Goal: Task Accomplishment & Management: Use online tool/utility

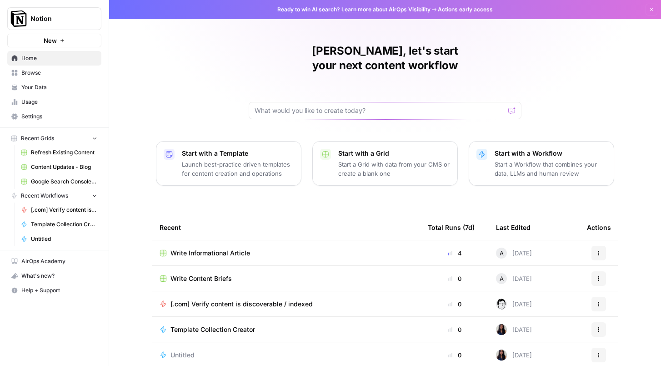
scroll to position [53, 0]
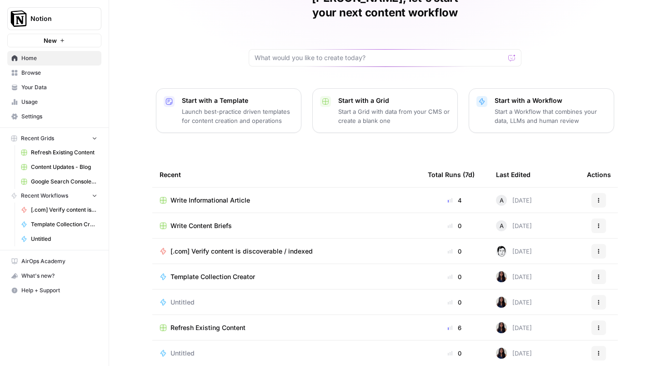
click at [531, 110] on p "Start a Workflow that combines your data, LLMs and human review" at bounding box center [551, 116] width 112 height 18
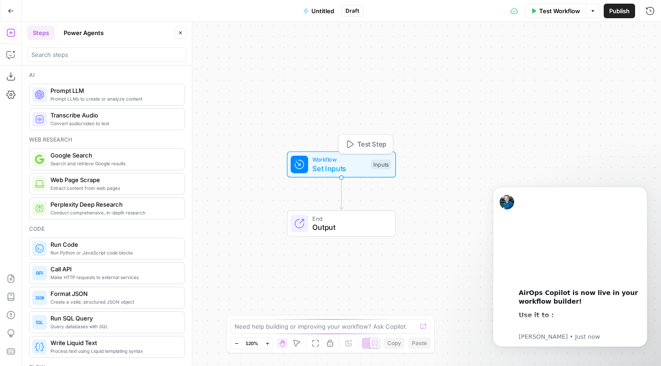
click at [349, 172] on span "Set Inputs" at bounding box center [339, 168] width 54 height 11
click at [648, 63] on icon "button" at bounding box center [646, 61] width 5 height 5
click at [569, 54] on form "Add Field Options" at bounding box center [570, 205] width 181 height 322
click at [567, 60] on span "Add Field" at bounding box center [559, 61] width 26 height 9
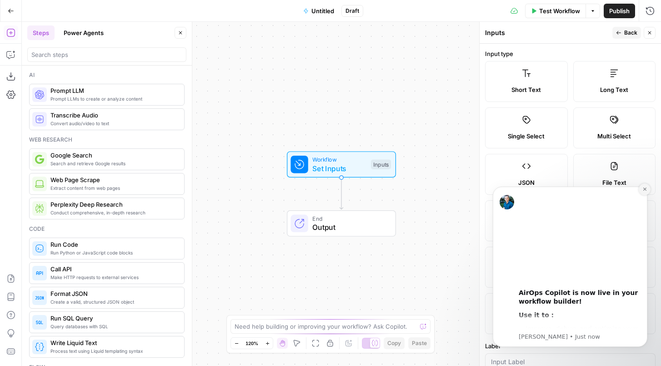
click at [646, 191] on button "Dismiss notification" at bounding box center [645, 189] width 12 height 12
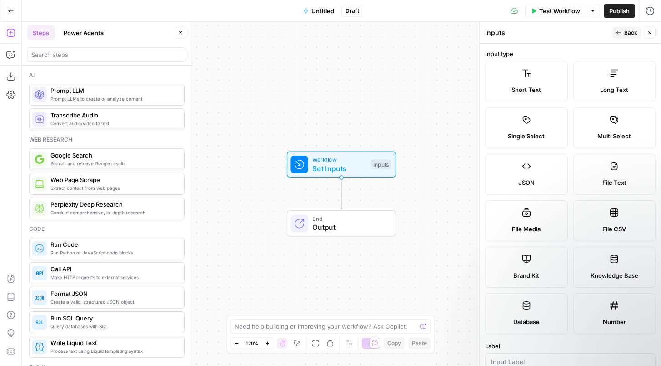
click at [622, 77] on label "Long Text" at bounding box center [614, 81] width 83 height 41
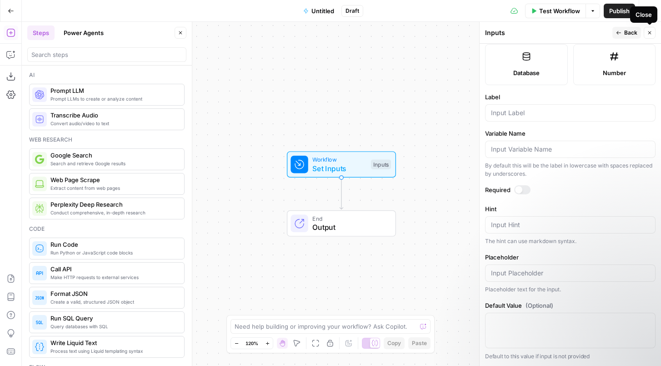
click at [625, 27] on button "Back" at bounding box center [626, 33] width 29 height 12
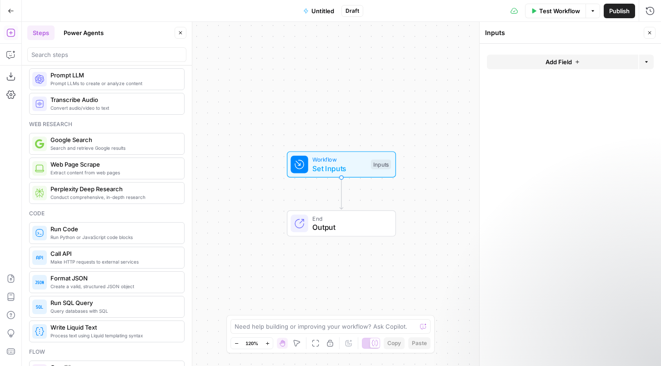
scroll to position [0, 0]
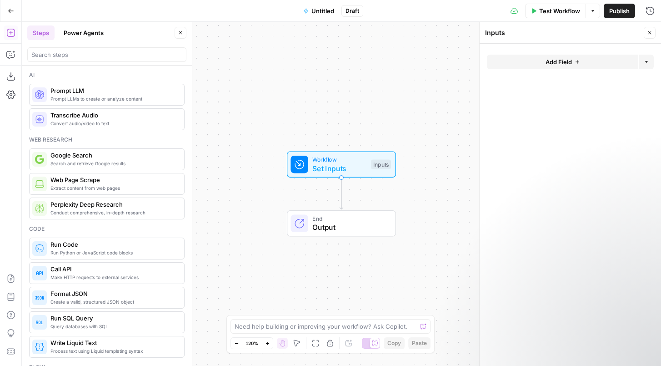
click at [10, 10] on icon "button" at bounding box center [11, 11] width 6 height 6
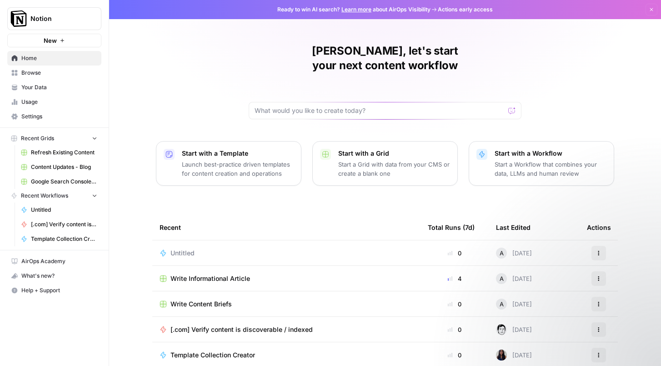
click at [256, 149] on p "Start with a Template" at bounding box center [238, 153] width 112 height 9
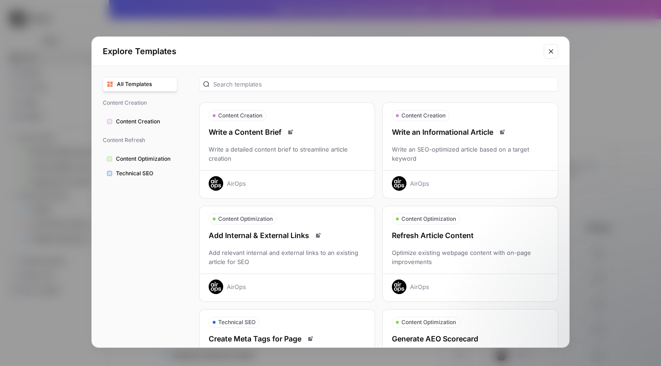
click at [458, 137] on div "Write an Informational Article Write an SEO-optimized article based on a target…" at bounding box center [470, 158] width 175 height 64
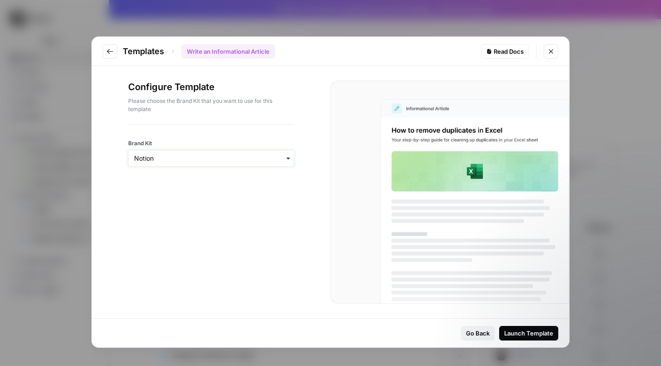
click at [287, 154] on input "Brand Kit" at bounding box center [211, 158] width 154 height 9
click at [500, 49] on div "Read Docs" at bounding box center [504, 51] width 37 height 9
click at [538, 327] on button "Launch Template" at bounding box center [528, 333] width 59 height 15
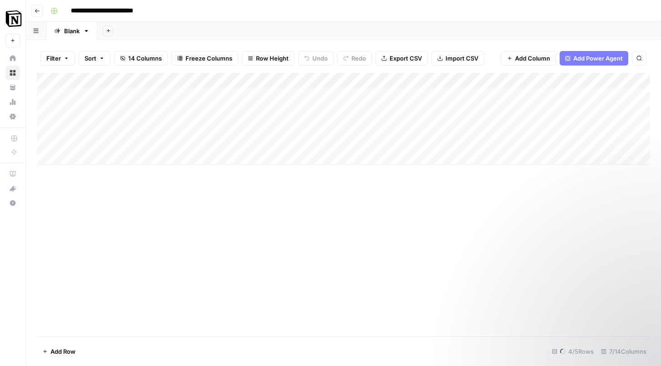
click at [123, 95] on div "Add Column" at bounding box center [343, 119] width 613 height 92
click at [93, 96] on div "Add Column" at bounding box center [343, 119] width 613 height 92
click at [87, 154] on div "Add Column" at bounding box center [343, 119] width 613 height 92
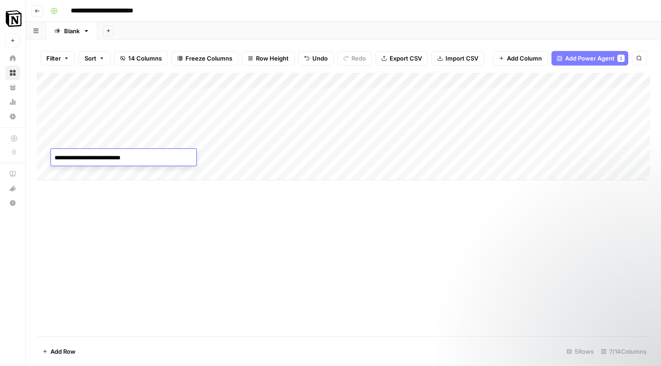
type textarea "**********"
click at [259, 300] on div "Add Column" at bounding box center [343, 204] width 613 height 263
click at [150, 155] on div "Add Column" at bounding box center [343, 126] width 613 height 107
click at [118, 204] on div "Add Column" at bounding box center [343, 204] width 613 height 263
click at [90, 33] on icon "button" at bounding box center [86, 31] width 6 height 6
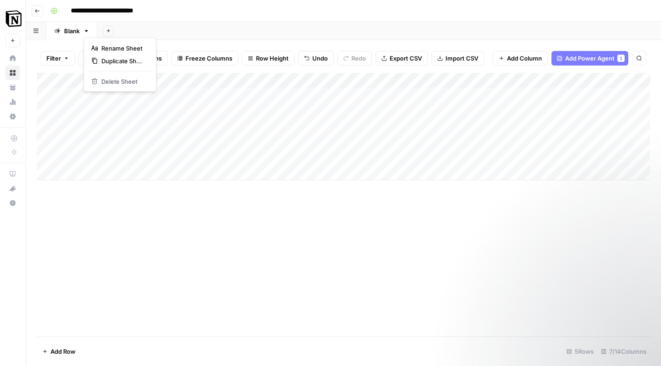
click at [90, 33] on icon "button" at bounding box center [86, 31] width 6 height 6
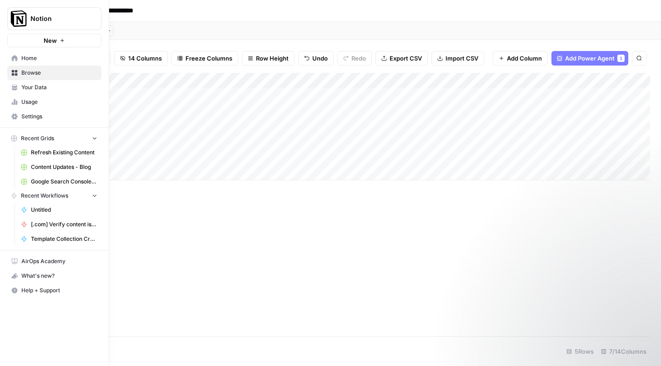
click at [15, 86] on icon at bounding box center [14, 87] width 5 height 4
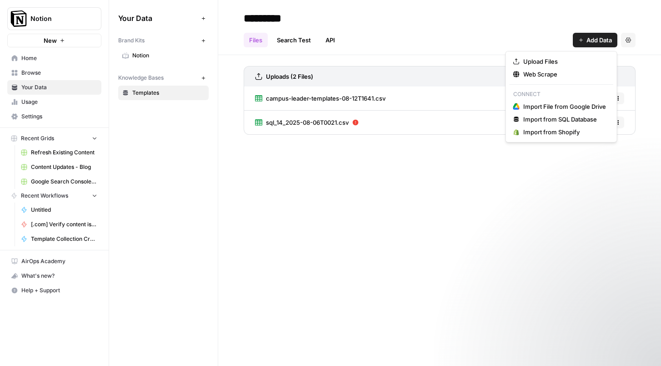
click at [586, 37] on span "Add Data" at bounding box center [598, 39] width 25 height 9
click at [542, 63] on span "Upload Files" at bounding box center [564, 61] width 83 height 9
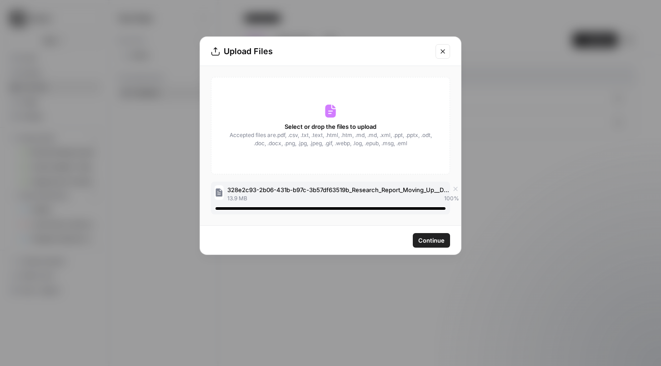
click at [432, 240] on span "Continue" at bounding box center [431, 240] width 26 height 9
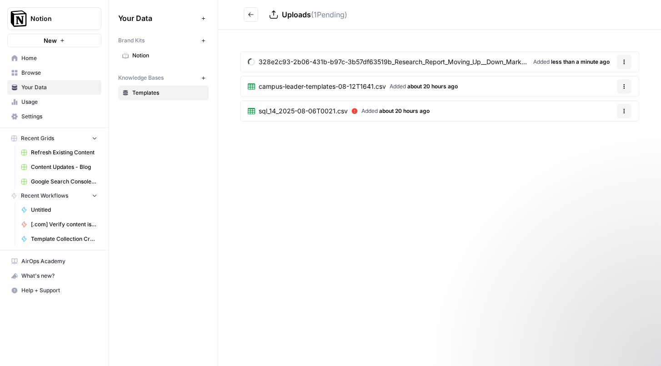
click at [619, 61] on button "Options" at bounding box center [624, 62] width 15 height 15
click at [562, 182] on div "Uploads ( 1 Pending) 328e2c93-2b06-431b-b97c-3b57df63519b_Research_Report_Movin…" at bounding box center [439, 183] width 443 height 366
click at [204, 16] on icon "button" at bounding box center [203, 18] width 5 height 5
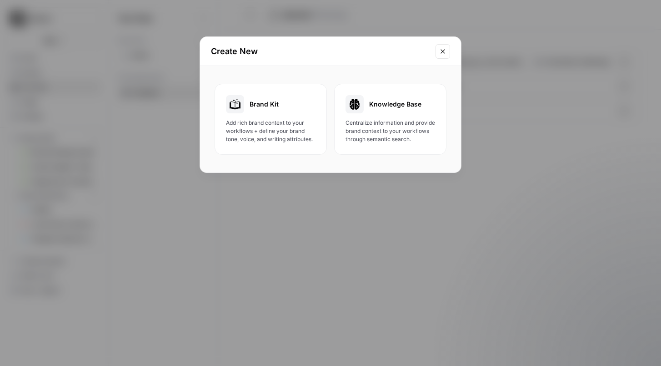
click at [446, 52] on icon "Close modal" at bounding box center [442, 51] width 7 height 7
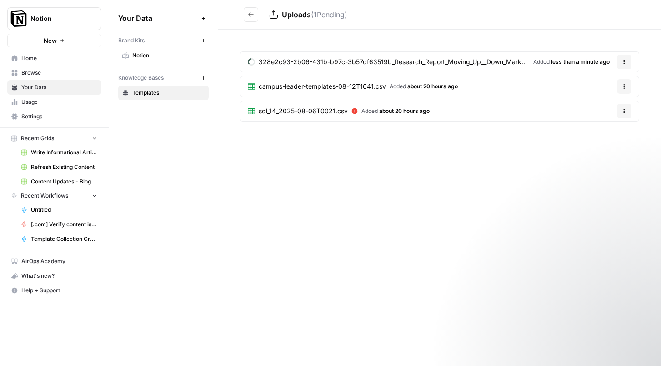
click at [488, 60] on span "328e2c93-2b06-431b-b97c-3b57df63519b_Research_Report_Moving_Up__Down_Market_(Ma…" at bounding box center [394, 61] width 271 height 9
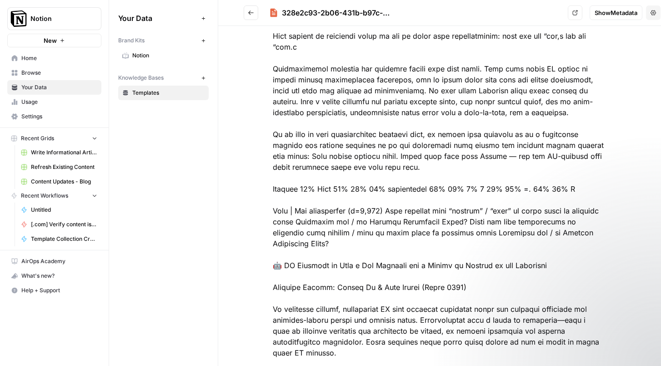
scroll to position [3395, 0]
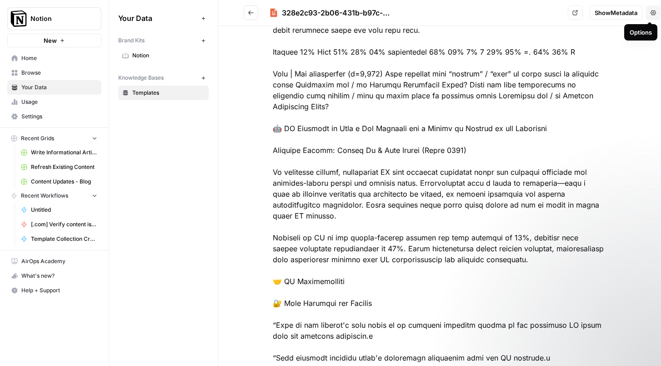
click at [657, 14] on button "Options" at bounding box center [653, 12] width 15 height 15
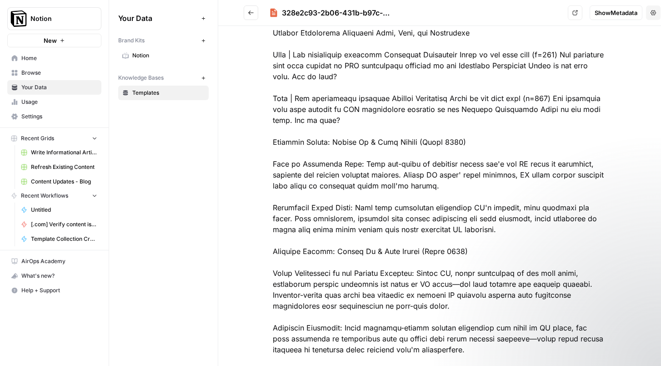
scroll to position [2124, 0]
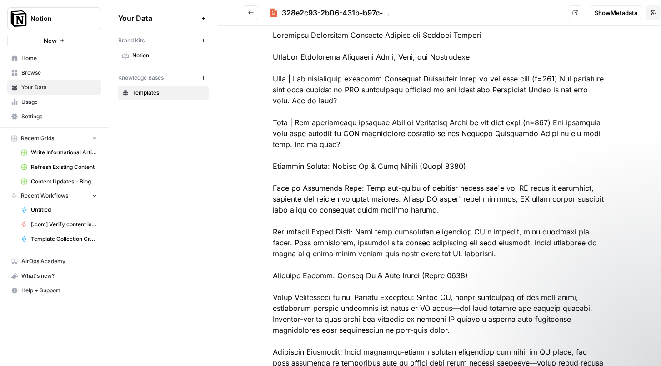
click at [250, 12] on icon "Go back" at bounding box center [251, 13] width 6 height 6
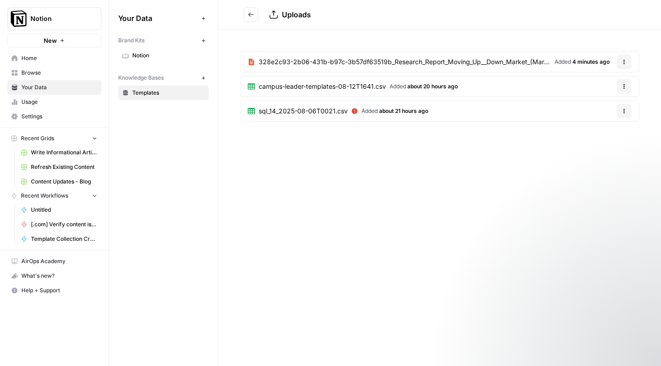
click at [571, 65] on span "Added 4 minutes ago" at bounding box center [582, 62] width 55 height 8
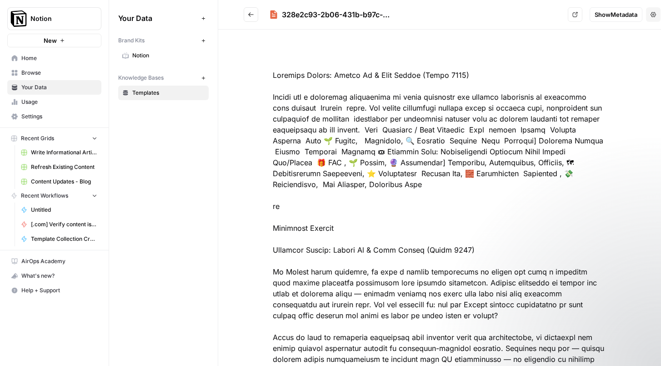
click at [356, 13] on div "328e2c93-2b06-431b-b97c-3b57df63519b_Research_Report_Moving_Up__Down_Market_(Ma…" at bounding box center [423, 14] width 282 height 11
click at [68, 93] on link "Your Data" at bounding box center [54, 87] width 94 height 15
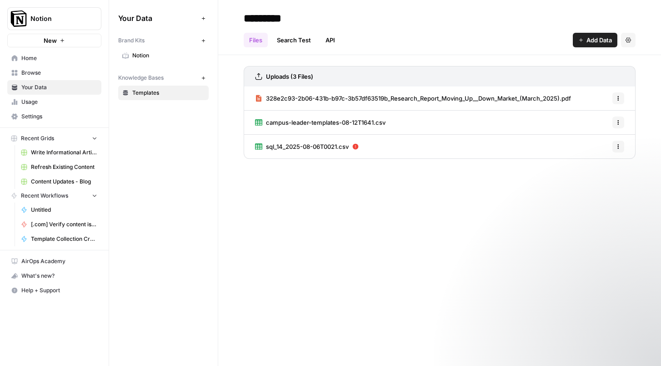
click at [629, 41] on icon "button" at bounding box center [628, 39] width 5 height 5
click at [35, 61] on span "Home" at bounding box center [59, 58] width 76 height 8
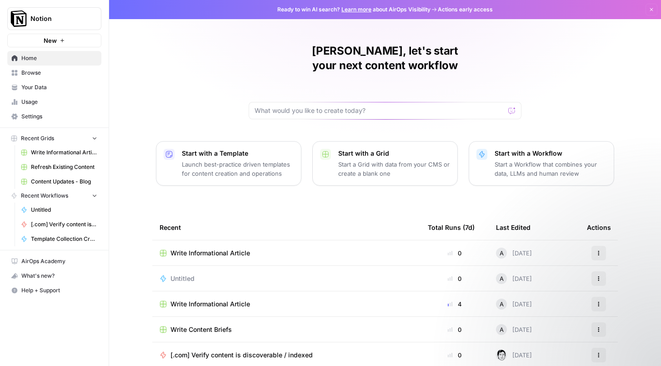
click at [334, 102] on div at bounding box center [385, 110] width 273 height 17
drag, startPoint x: 311, startPoint y: 96, endPoint x: 427, endPoint y: 96, distance: 115.9
click at [427, 106] on input "A blog post about project management with" at bounding box center [376, 110] width 243 height 9
type input "A blog post about how Notion can be used for project management"
click at [510, 108] on icon "submit" at bounding box center [512, 110] width 5 height 5
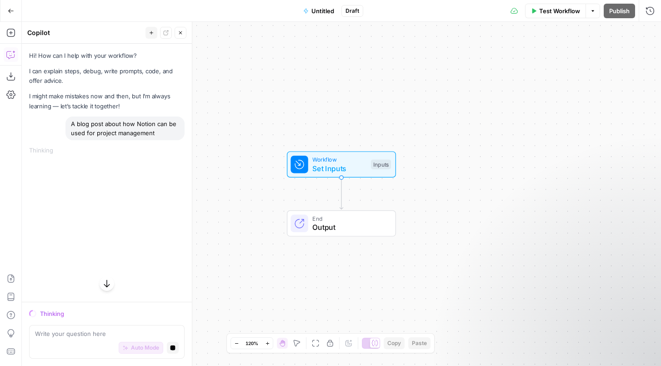
click at [369, 171] on div "Workflow Set Inputs Inputs" at bounding box center [341, 164] width 100 height 19
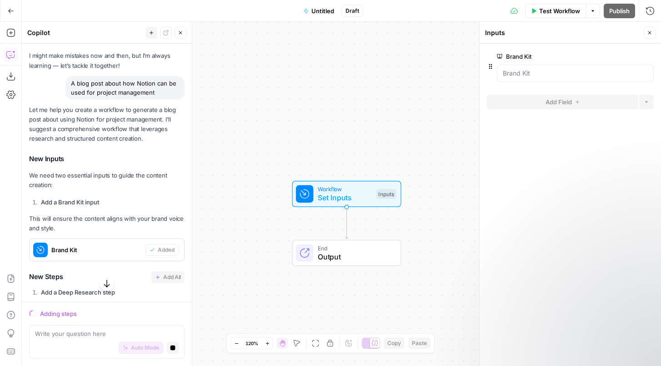
scroll to position [67, 0]
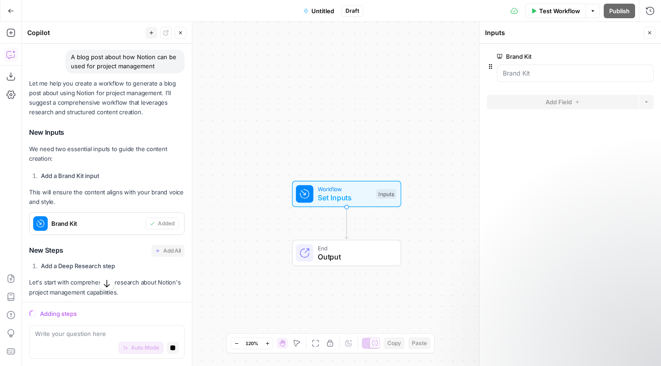
click at [491, 66] on icon "button" at bounding box center [490, 66] width 3 height 5
click at [534, 73] on Kit "Brand Kit" at bounding box center [575, 73] width 145 height 9
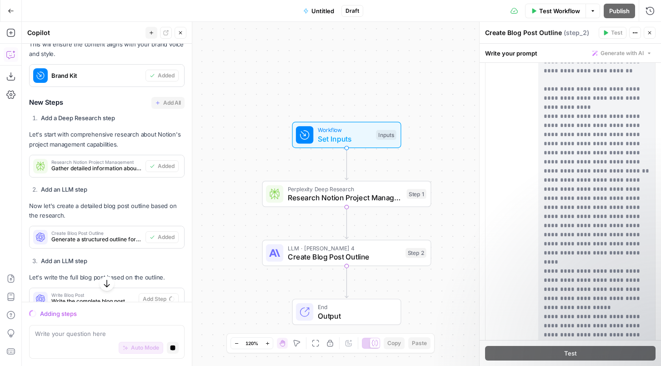
scroll to position [321, 0]
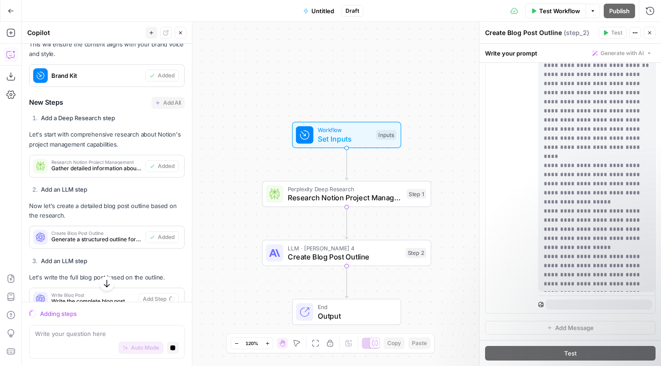
click at [341, 142] on span "Set Inputs" at bounding box center [345, 138] width 54 height 11
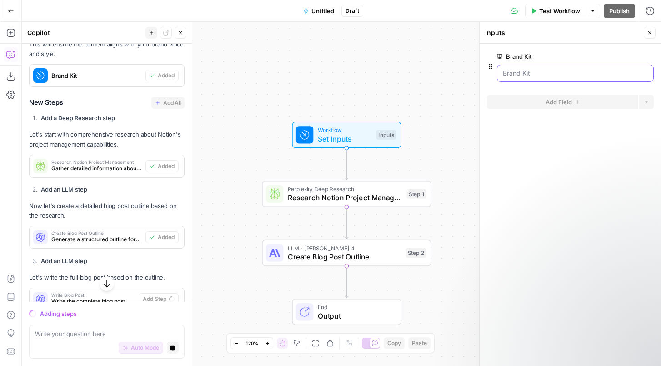
click at [536, 75] on Kit "Brand Kit" at bounding box center [575, 73] width 145 height 9
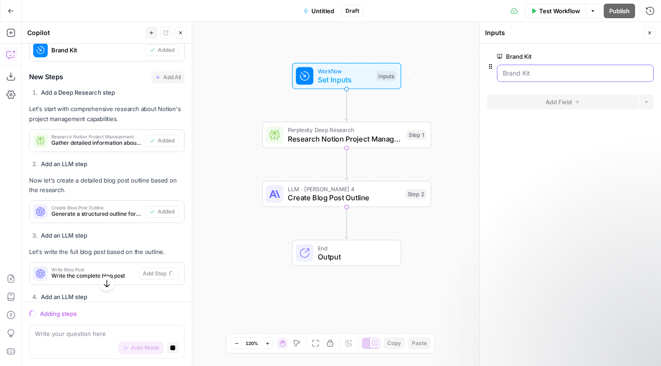
scroll to position [231, 0]
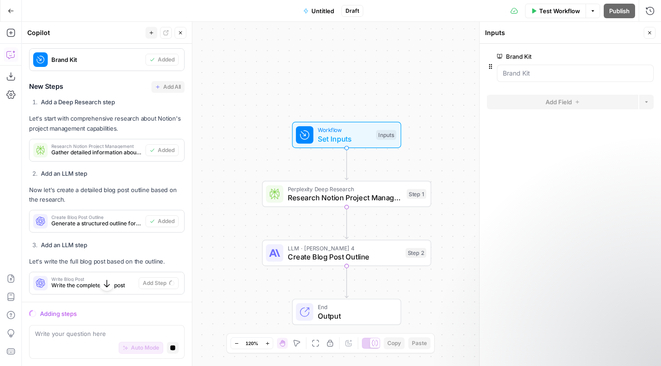
click at [88, 100] on strong "Add a Deep Research step" at bounding box center [78, 101] width 74 height 7
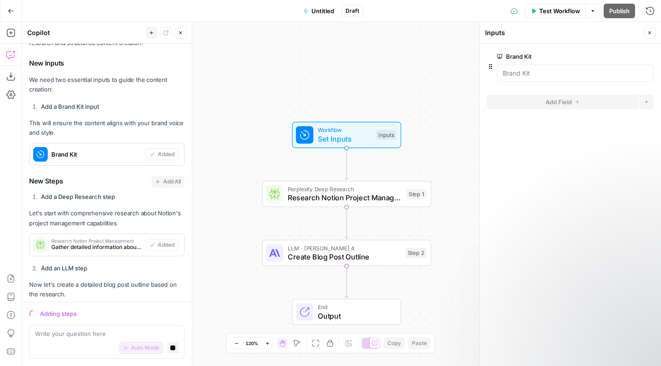
scroll to position [0, 0]
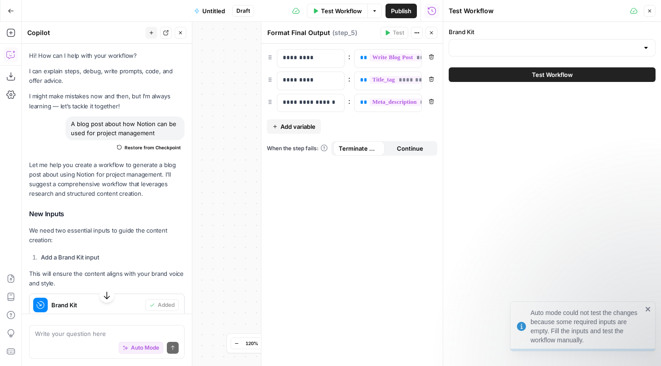
click at [651, 48] on div at bounding box center [552, 47] width 207 height 17
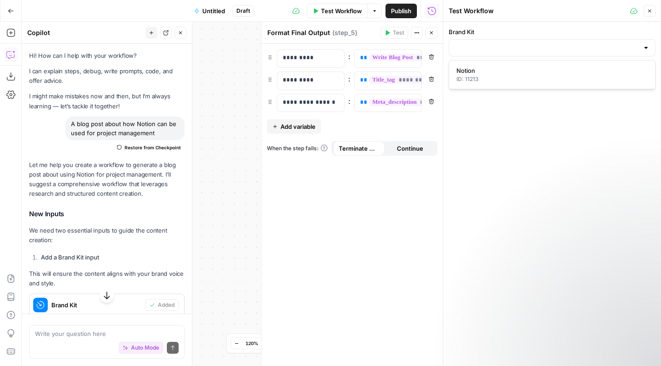
click at [647, 49] on div at bounding box center [645, 47] width 7 height 9
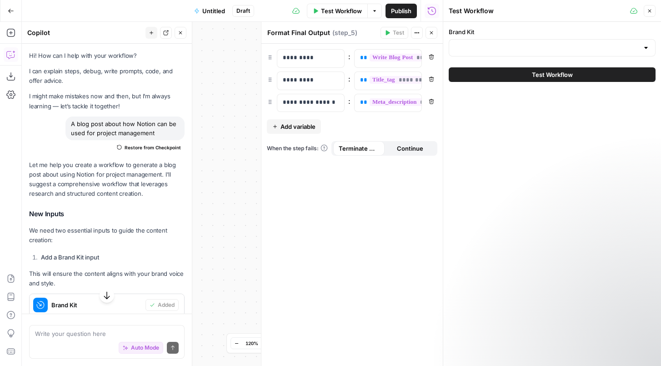
click at [616, 148] on div "Brand Kit Test Workflow" at bounding box center [552, 194] width 218 height 344
click at [652, 13] on icon "button" at bounding box center [649, 10] width 5 height 5
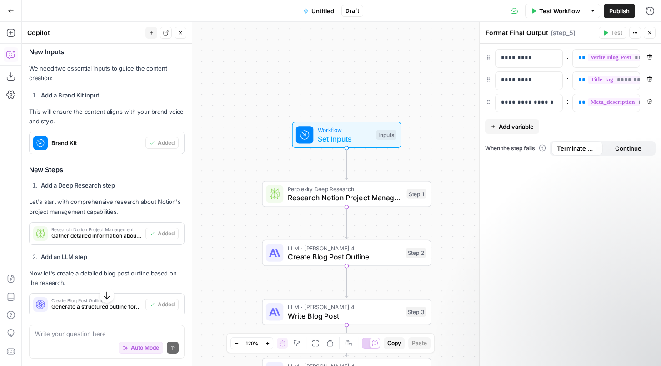
scroll to position [168, 0]
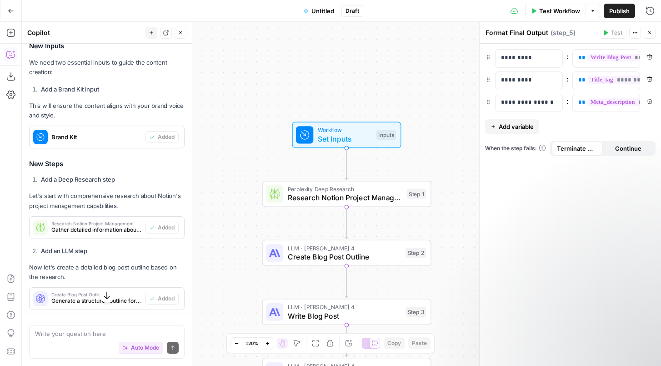
click at [105, 189] on div "Let me help you create a workflow to generate a blog post about using Notion fo…" at bounding box center [106, 320] width 155 height 657
click at [346, 194] on span "Research Notion Project Management" at bounding box center [345, 197] width 115 height 11
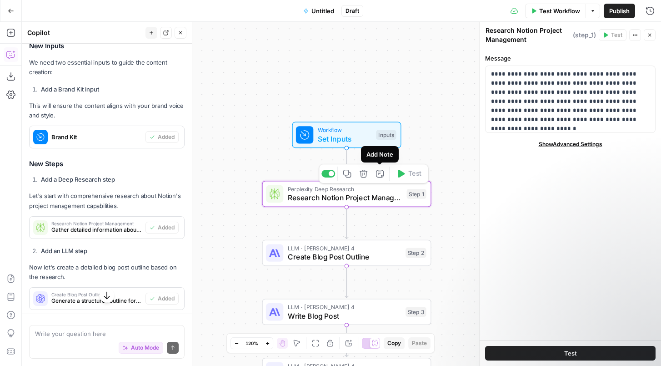
click at [385, 173] on button "Add Note" at bounding box center [380, 173] width 14 height 14
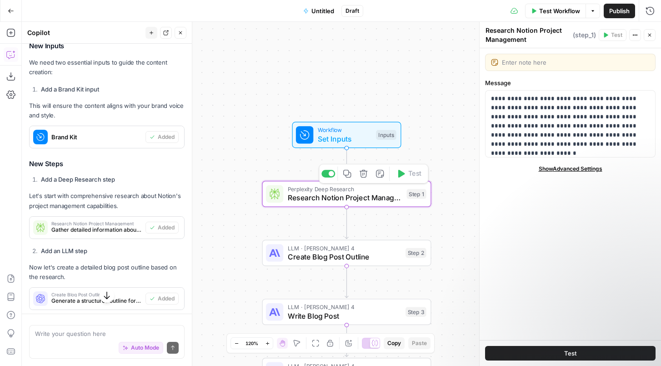
click at [385, 173] on button "Add Note" at bounding box center [380, 173] width 14 height 14
click at [412, 218] on div "Workflow Set Inputs Inputs Perplexity Deep Research Research Notion Project Man…" at bounding box center [341, 194] width 639 height 344
click at [544, 168] on span "Show Advanced Settings" at bounding box center [571, 169] width 64 height 8
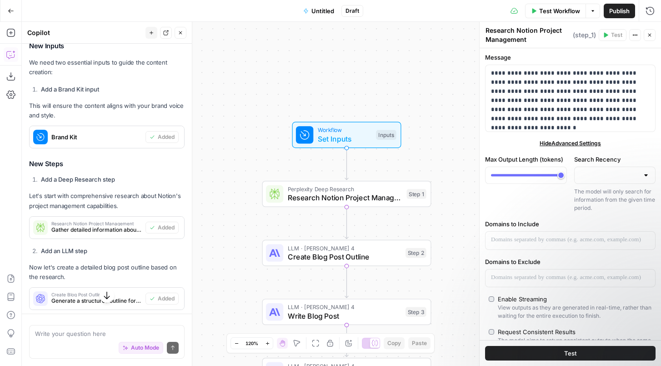
scroll to position [28, 0]
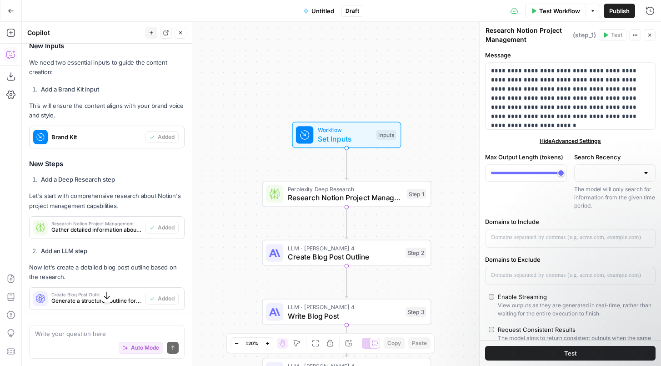
click at [613, 178] on div at bounding box center [615, 172] width 82 height 17
click at [556, 185] on div "Max Output Length (tokens)" at bounding box center [526, 180] width 82 height 57
click at [540, 207] on div "Max Output Length (tokens)" at bounding box center [526, 180] width 82 height 57
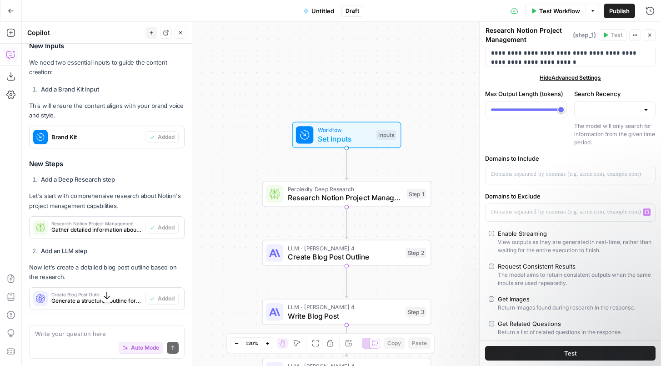
scroll to position [0, 0]
click at [401, 66] on div "Workflow Set Inputs Inputs Perplexity Deep Research Research Notion Project Man…" at bounding box center [341, 194] width 639 height 344
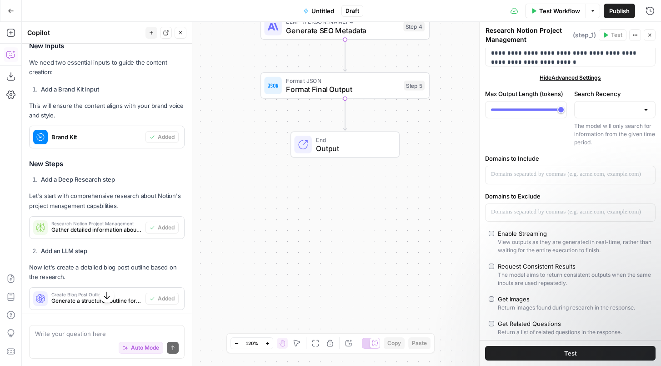
click at [347, 146] on span "Output" at bounding box center [353, 148] width 74 height 11
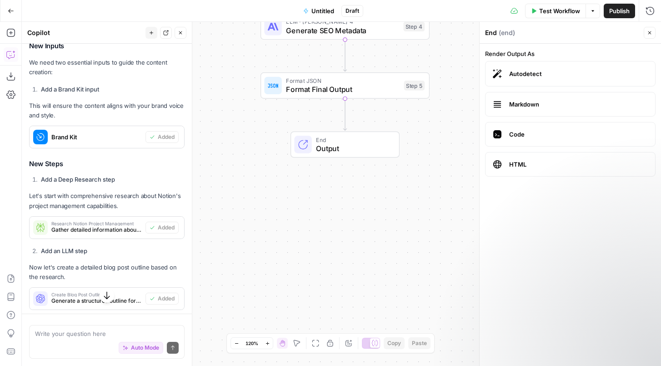
click at [542, 78] on span "Autodetect" at bounding box center [578, 73] width 139 height 9
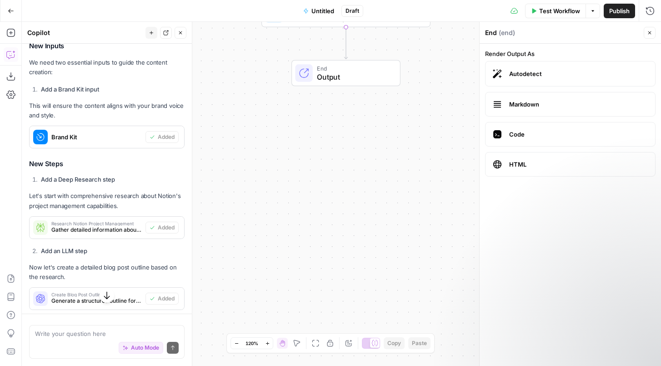
click at [391, 81] on div "End Output" at bounding box center [345, 73] width 100 height 19
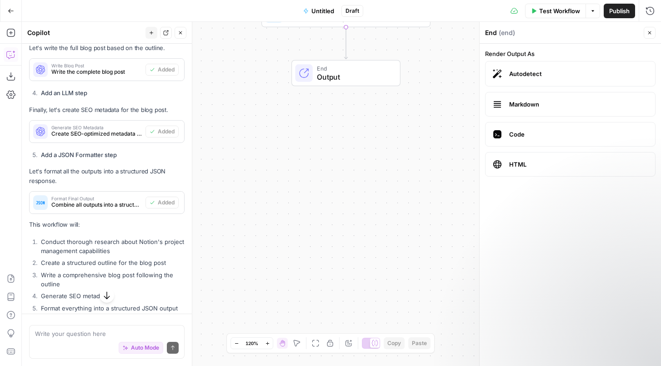
scroll to position [525, 0]
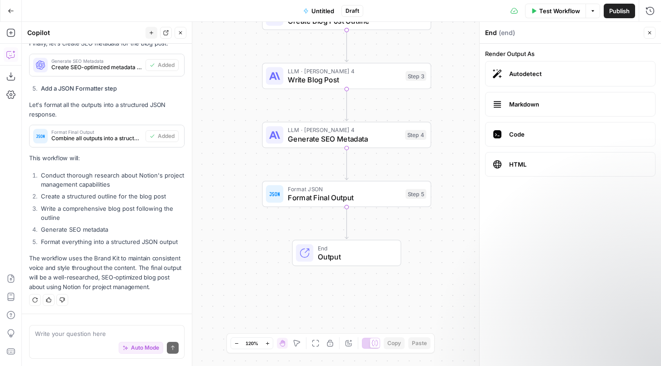
click at [326, 248] on span "End" at bounding box center [355, 247] width 74 height 9
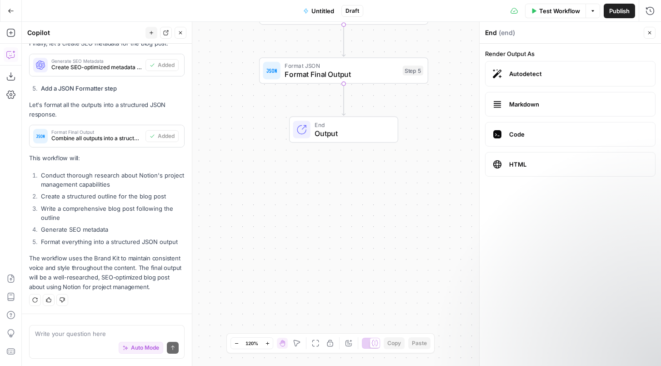
click at [350, 131] on span "Output" at bounding box center [352, 133] width 74 height 11
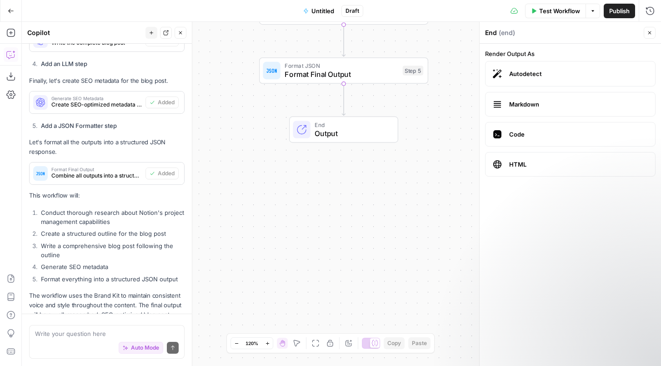
scroll to position [458, 0]
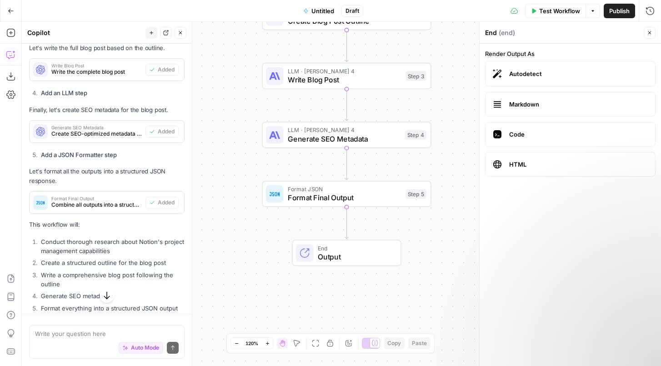
click at [497, 106] on icon at bounding box center [497, 104] width 9 height 9
click at [498, 105] on icon at bounding box center [497, 104] width 9 height 9
click at [513, 78] on span "Autodetect" at bounding box center [578, 73] width 139 height 9
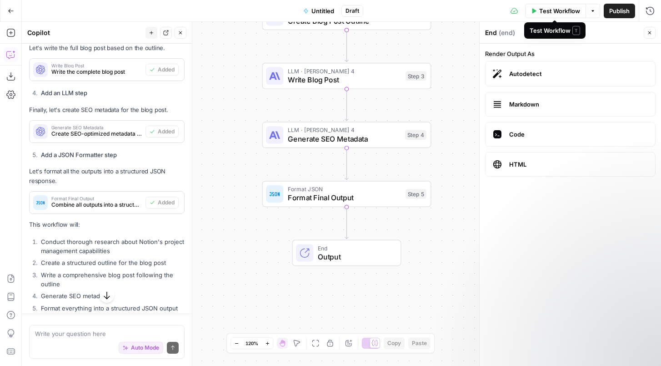
click at [577, 10] on span "Test Workflow" at bounding box center [559, 10] width 41 height 9
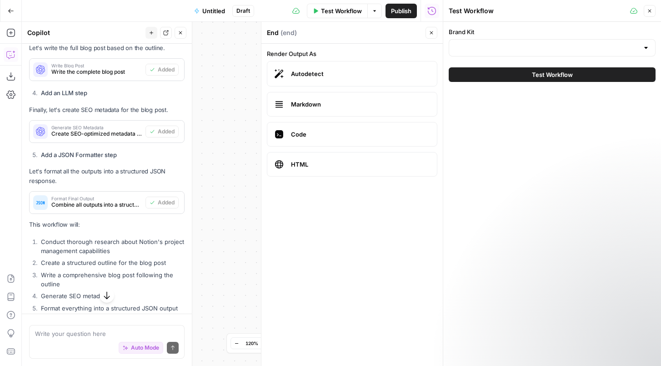
click at [585, 72] on button "Test Workflow" at bounding box center [552, 74] width 207 height 15
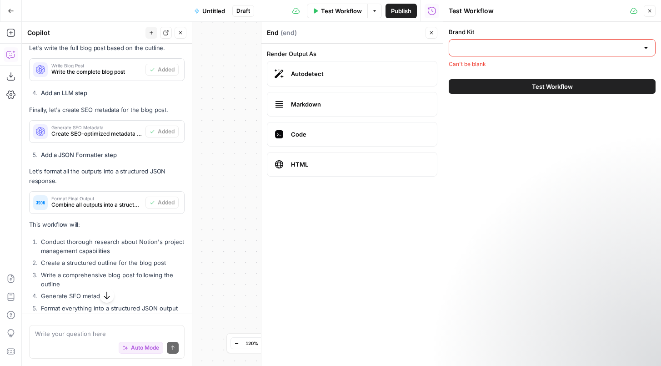
click at [581, 49] on input "Brand Kit" at bounding box center [547, 47] width 184 height 9
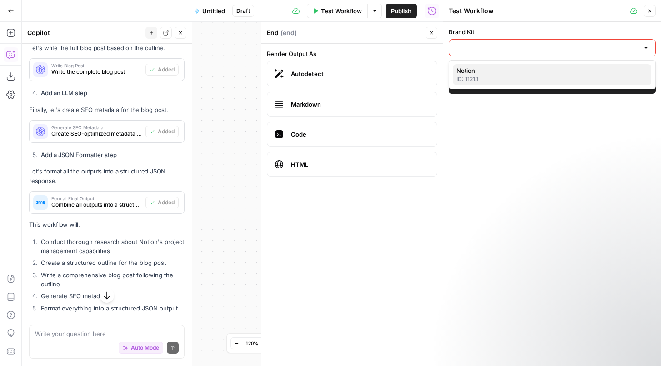
click at [506, 73] on span "Notion" at bounding box center [550, 70] width 188 height 9
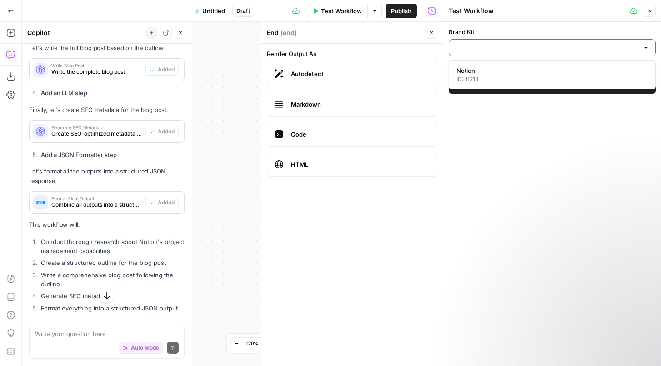
type input "Notion"
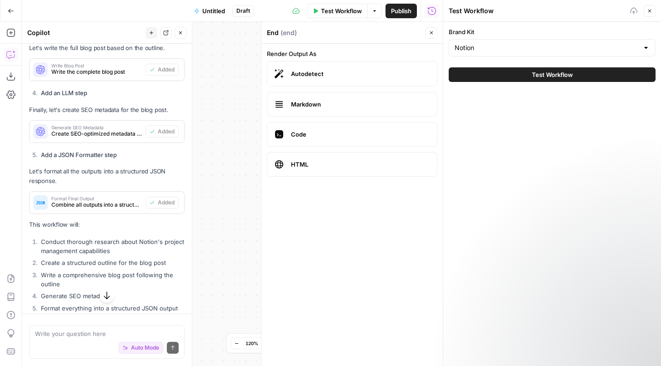
click at [506, 77] on button "Test Workflow" at bounding box center [552, 74] width 207 height 15
click at [650, 13] on icon "button" at bounding box center [649, 10] width 5 height 5
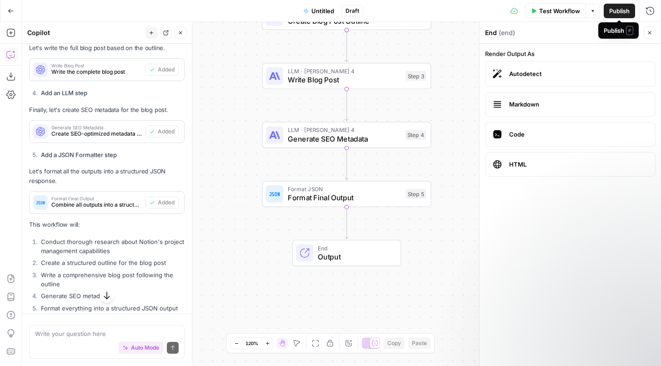
click at [618, 12] on span "Publish" at bounding box center [619, 10] width 20 height 9
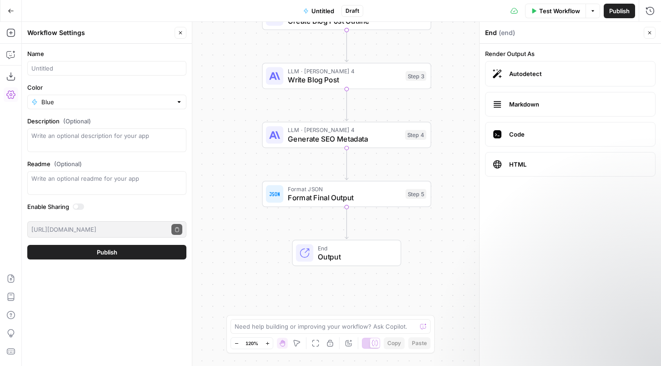
click at [183, 33] on button "Close" at bounding box center [181, 33] width 12 height 12
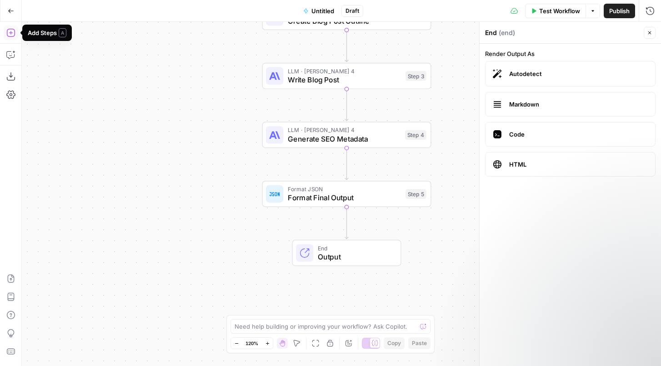
click at [11, 36] on icon "button" at bounding box center [10, 33] width 8 height 8
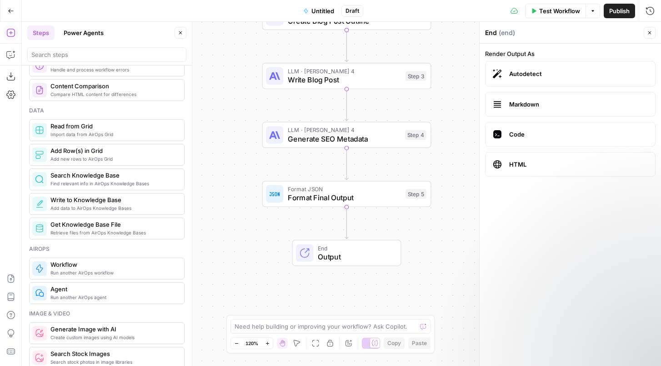
scroll to position [397, 0]
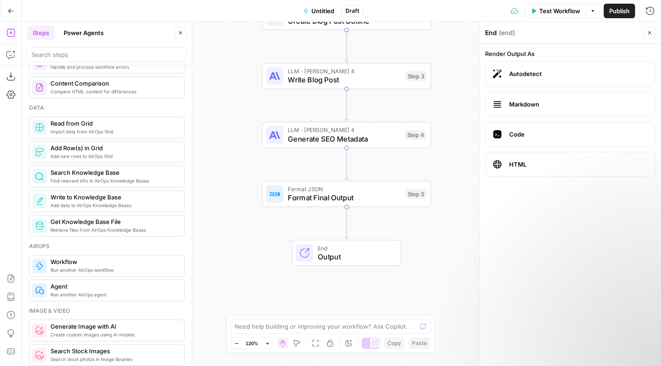
click at [102, 178] on span "Find relevant info in AirOps Knowledge Bases" at bounding box center [113, 180] width 126 height 7
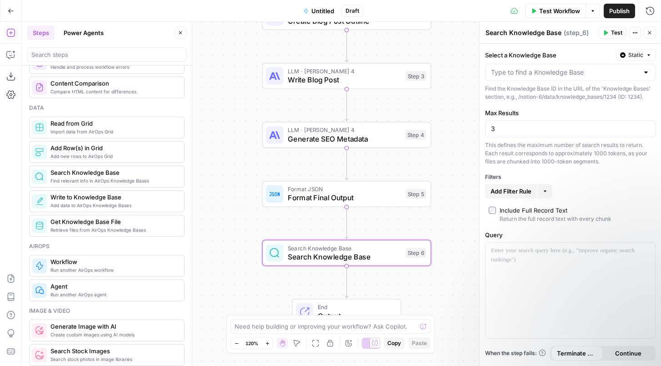
click at [650, 72] on div at bounding box center [570, 72] width 170 height 17
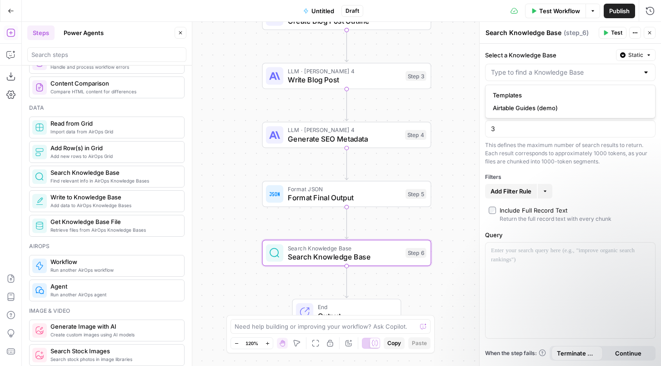
click at [650, 72] on div at bounding box center [570, 72] width 170 height 17
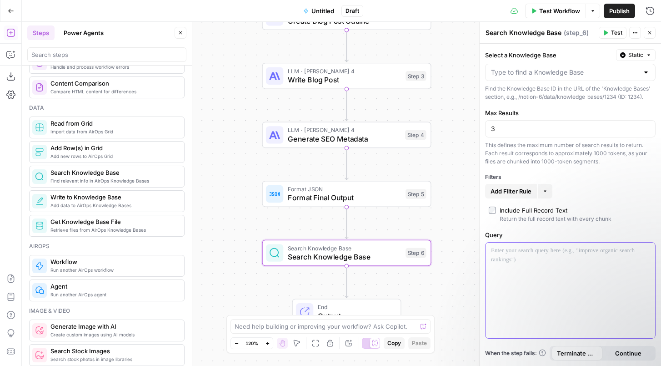
click at [528, 297] on div at bounding box center [571, 289] width 170 height 95
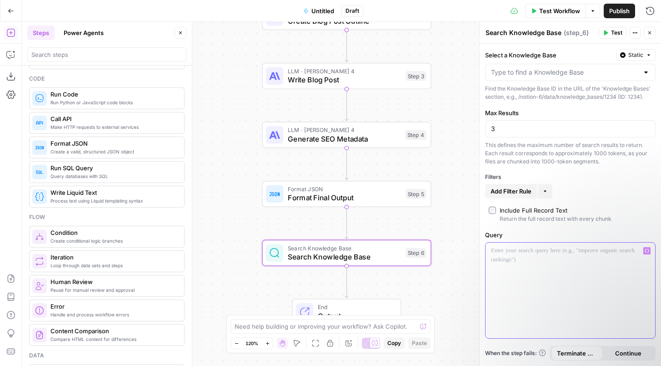
scroll to position [0, 0]
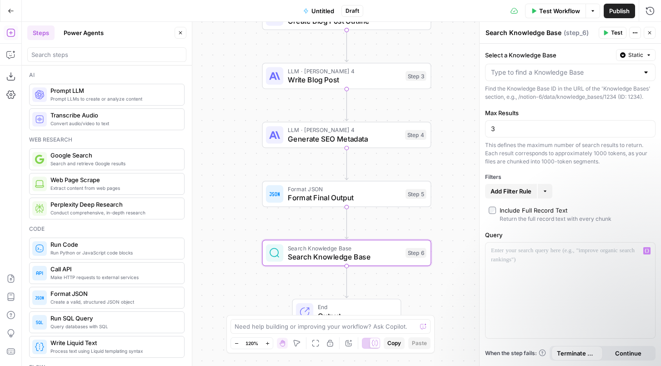
click at [5, 16] on button "Go Back" at bounding box center [11, 11] width 16 height 16
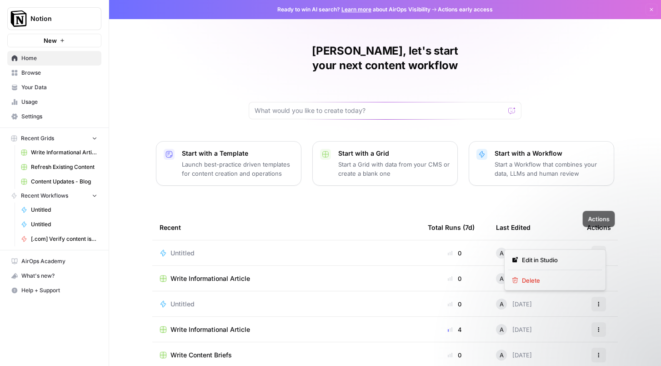
click at [603, 246] on button "Actions" at bounding box center [598, 253] width 15 height 15
click at [244, 248] on div "Untitled" at bounding box center [287, 252] width 254 height 9
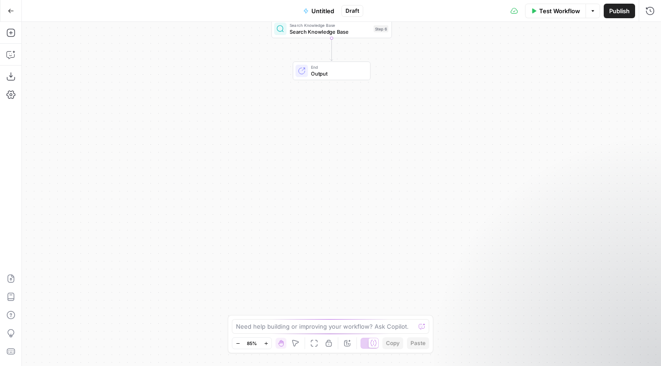
click at [321, 77] on div "End Output" at bounding box center [332, 70] width 78 height 19
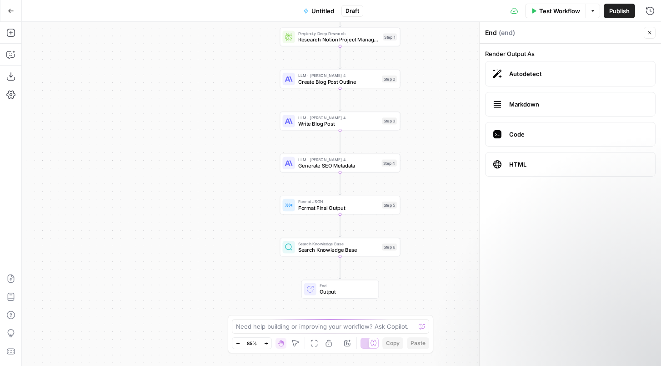
click at [652, 35] on icon "button" at bounding box center [649, 32] width 5 height 5
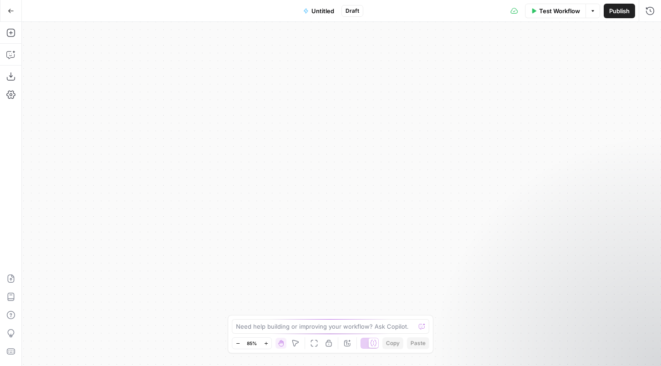
click at [11, 11] on icon "button" at bounding box center [11, 11] width 6 height 6
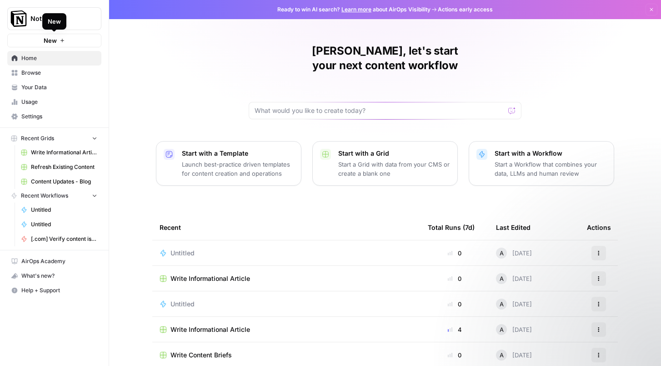
click at [41, 45] on button "New" at bounding box center [54, 41] width 94 height 14
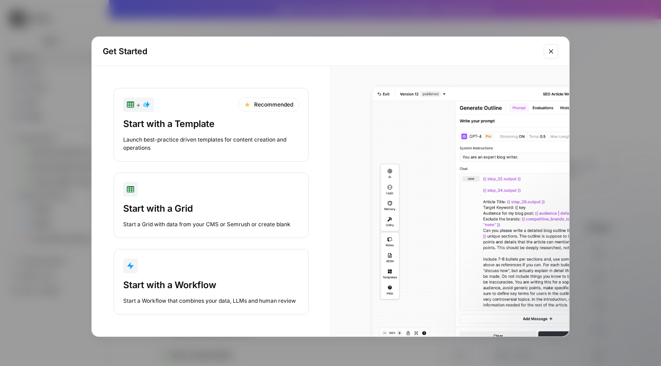
click at [258, 304] on div "Start a Workflow that combines your data, LLMs and human review" at bounding box center [211, 300] width 176 height 8
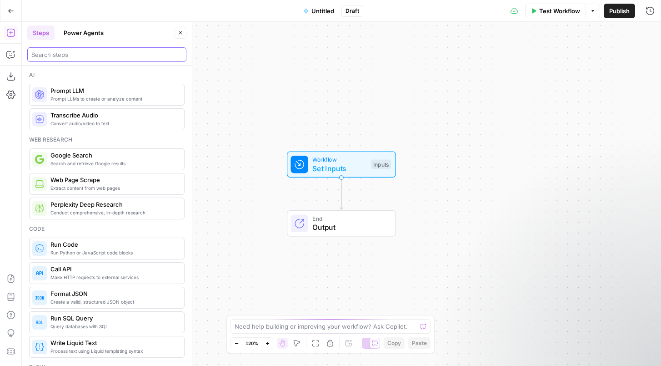
click at [104, 53] on input "search" at bounding box center [106, 54] width 151 height 9
type input "input"
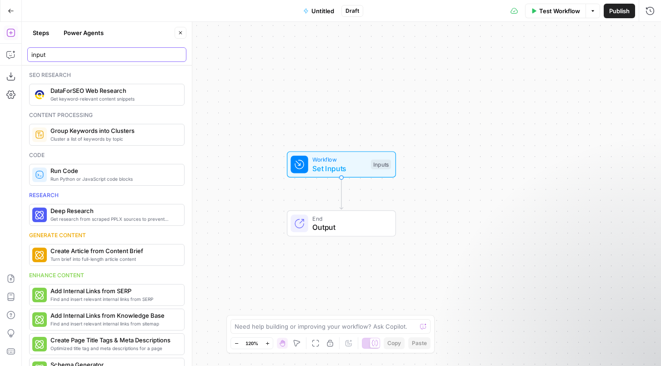
click at [178, 54] on input "input" at bounding box center [106, 54] width 151 height 9
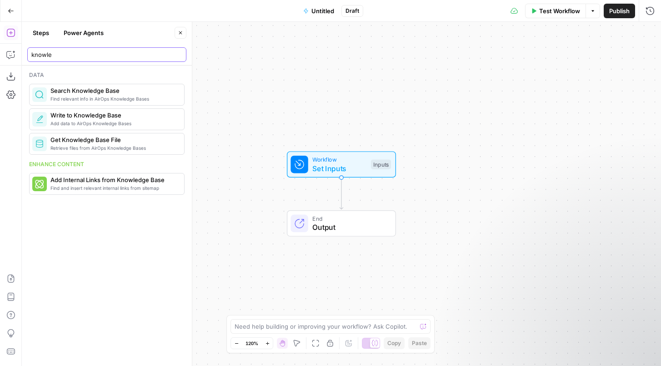
type input "knowle"
click at [161, 93] on span "Search Knowledge Base" at bounding box center [113, 90] width 126 height 9
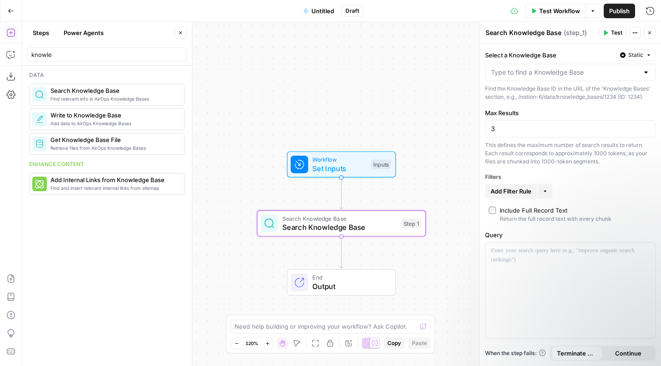
click at [654, 35] on button "Close" at bounding box center [650, 33] width 12 height 12
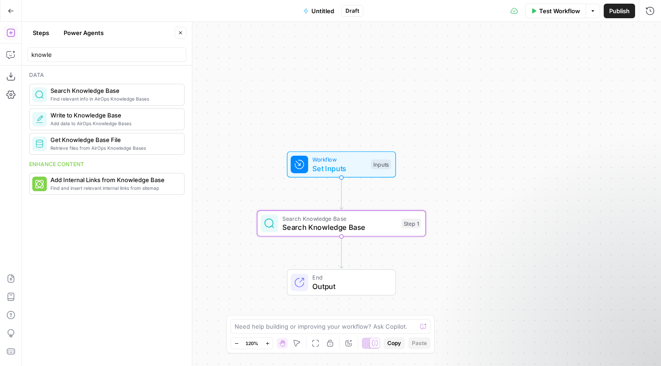
click at [11, 12] on icon "button" at bounding box center [11, 11] width 6 height 6
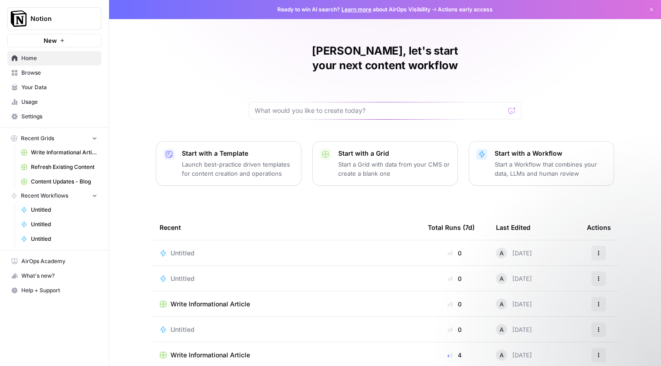
click at [55, 91] on link "Your Data" at bounding box center [54, 87] width 94 height 15
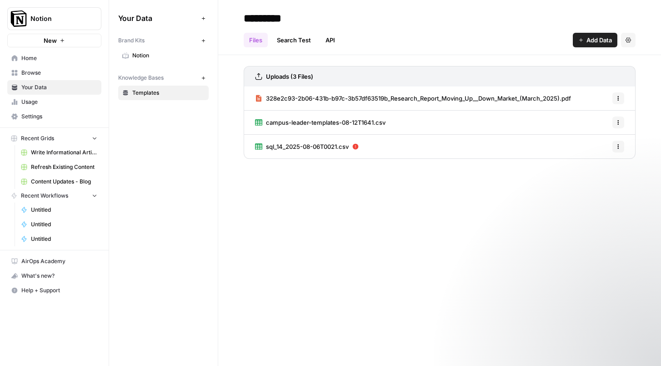
click at [475, 98] on span "328e2c93-2b06-431b-b97c-3b57df63519b_Research_Report_Moving_Up__Down_Market_(Ma…" at bounding box center [418, 98] width 305 height 9
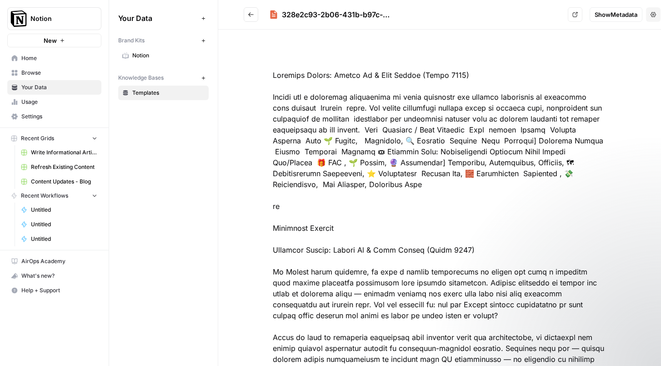
click at [42, 103] on span "Usage" at bounding box center [59, 102] width 76 height 8
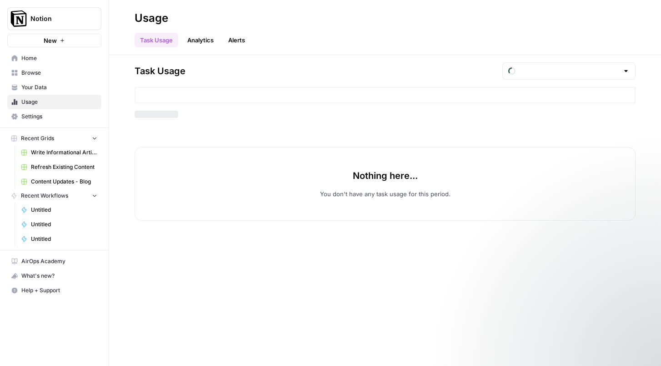
type input "August Tasks"
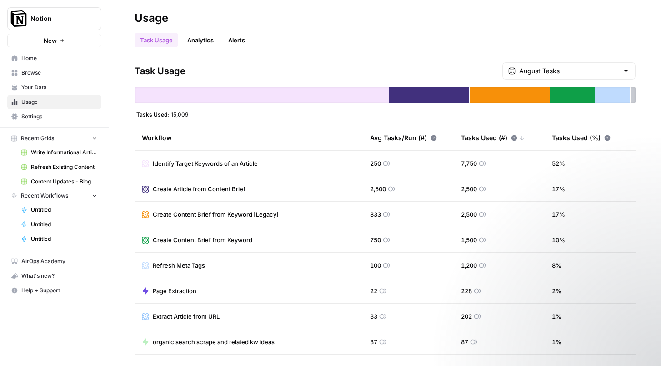
click at [43, 75] on span "Browse" at bounding box center [59, 73] width 76 height 8
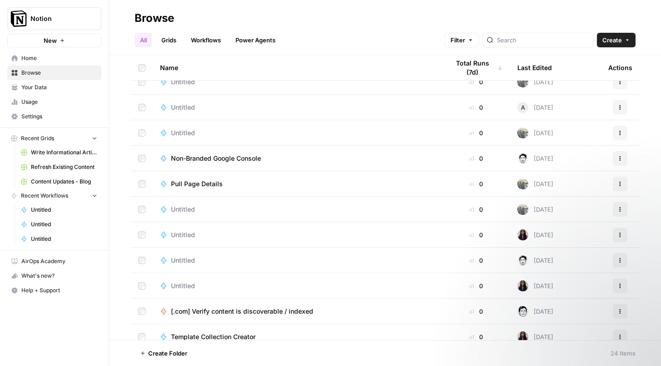
scroll to position [352, 0]
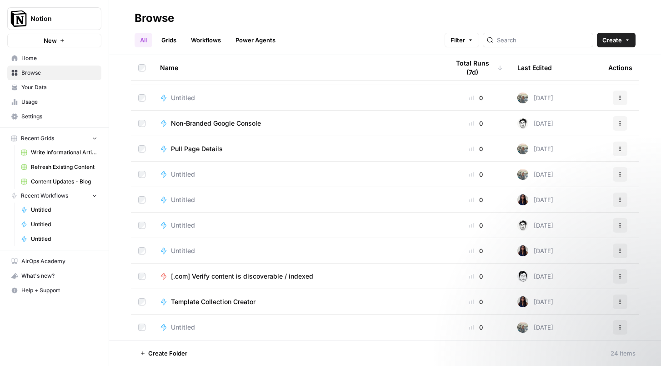
click at [61, 25] on button "Notion" at bounding box center [54, 18] width 94 height 23
click at [40, 67] on span "Notion" at bounding box center [84, 68] width 112 height 9
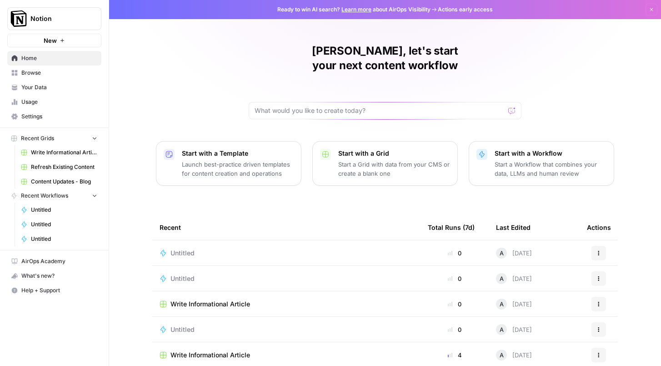
scroll to position [53, 0]
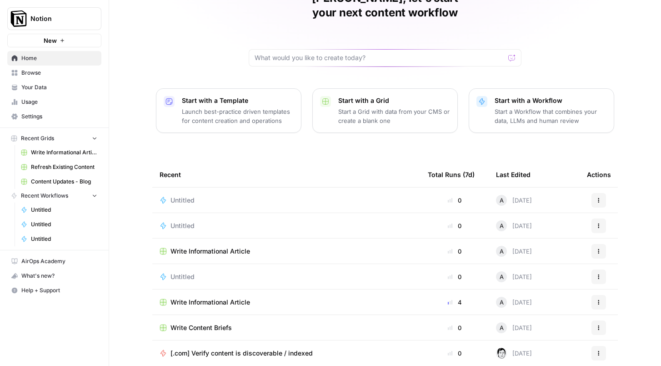
click at [51, 119] on span "Settings" at bounding box center [59, 116] width 76 height 8
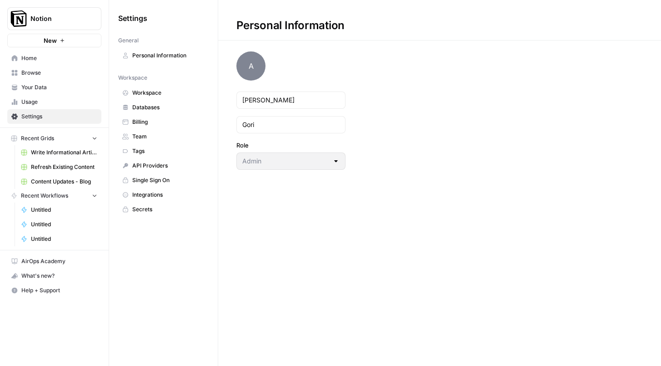
click at [33, 61] on span "Home" at bounding box center [59, 58] width 76 height 8
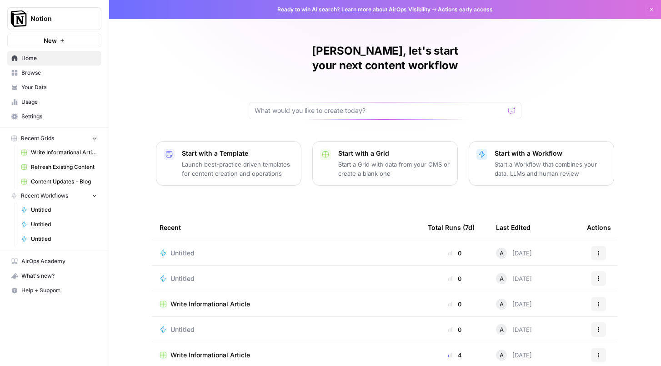
click at [64, 83] on span "Your Data" at bounding box center [59, 87] width 76 height 8
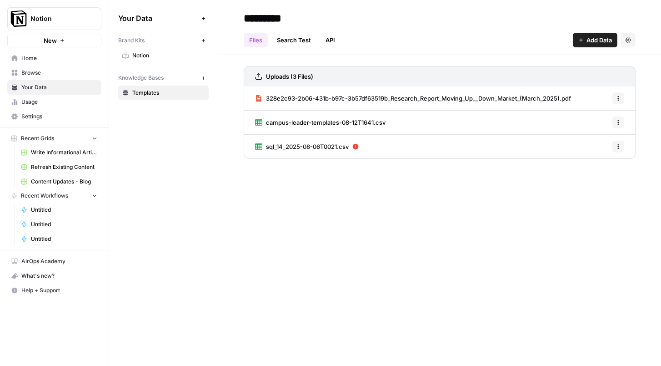
click at [419, 98] on span "328e2c93-2b06-431b-b97c-3b57df63519b_Research_Report_Moving_Up__Down_Market_(Ma…" at bounding box center [418, 98] width 305 height 9
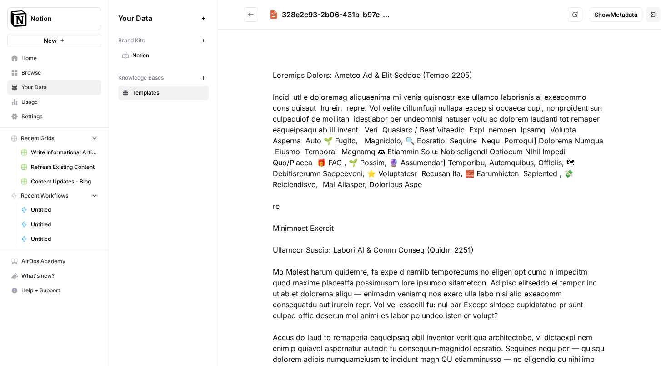
click at [339, 17] on div "328e2c93-2b06-431b-b97c-3b57df63519b_Research_Report_Moving_Up__Down_Market_(Ma…" at bounding box center [423, 14] width 282 height 11
click at [657, 12] on button "Options" at bounding box center [653, 14] width 15 height 15
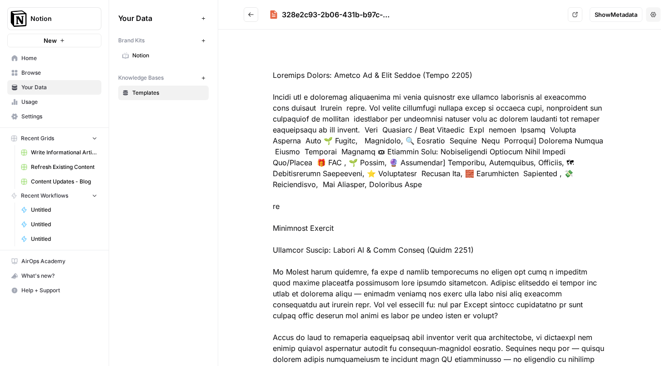
copy div "Research Report: Moving Up & Down Market (March 2025)"
click at [40, 63] on link "Home" at bounding box center [54, 58] width 94 height 15
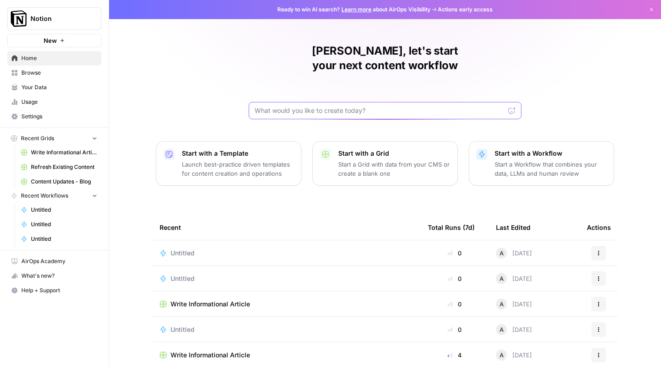
click at [281, 106] on input "text" at bounding box center [380, 110] width 250 height 9
paste input "Research Report: Moving Up & Down Market (March 2025)"
type input "Using the document "Research Report: Moving Up & Down Market (March 2025)", wri…"
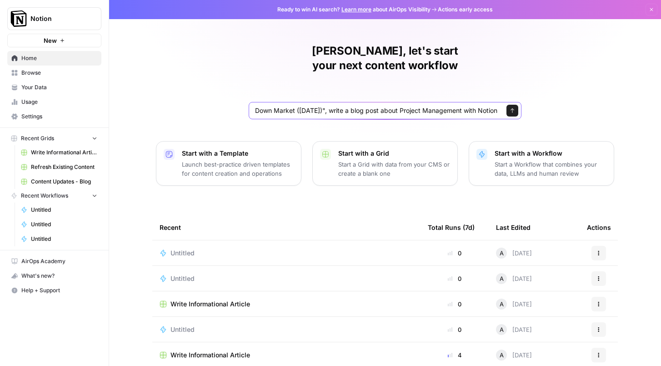
click button "Send" at bounding box center [512, 111] width 12 height 12
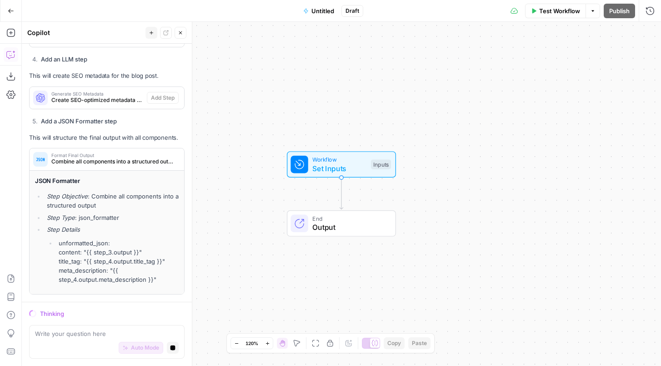
scroll to position [506, 0]
click at [9, 17] on button "Go Back" at bounding box center [11, 11] width 16 height 16
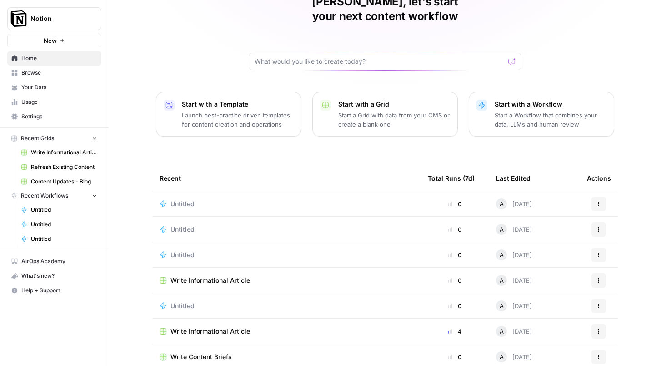
scroll to position [53, 0]
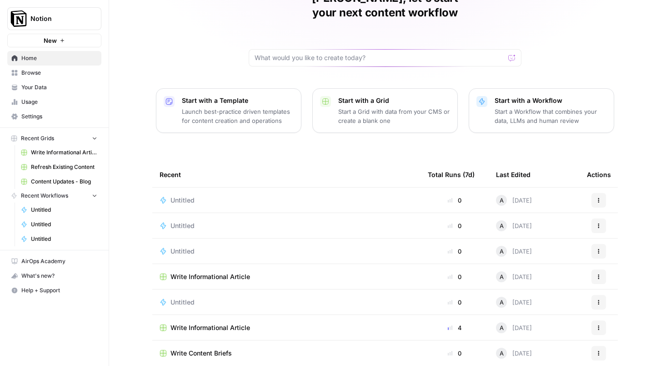
click at [262, 246] on div "Untitled" at bounding box center [287, 250] width 254 height 9
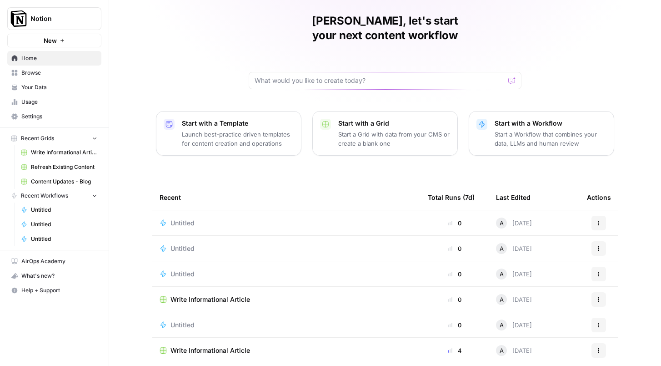
scroll to position [53, 0]
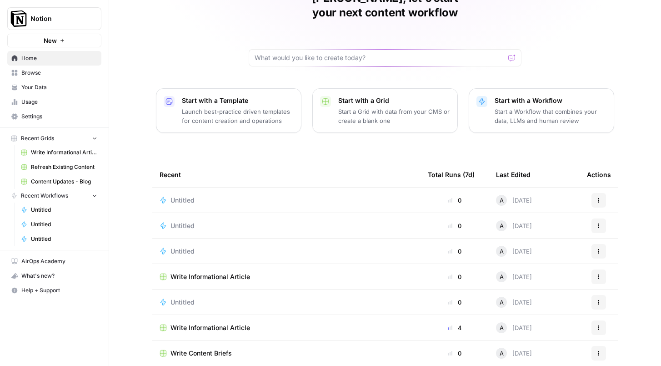
click at [602, 193] on td "Actions" at bounding box center [599, 199] width 38 height 25
click at [596, 197] on icon "button" at bounding box center [598, 199] width 5 height 5
click at [534, 226] on span "Delete" at bounding box center [558, 227] width 73 height 9
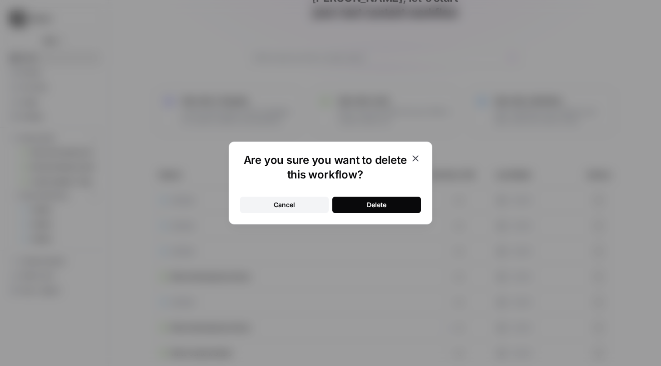
click at [411, 205] on button "Delete" at bounding box center [376, 204] width 89 height 16
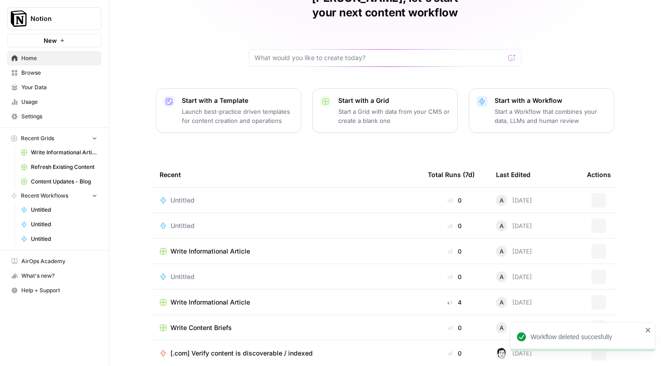
click at [605, 193] on button "Actions" at bounding box center [598, 200] width 15 height 15
click at [551, 232] on button "Delete" at bounding box center [555, 227] width 94 height 13
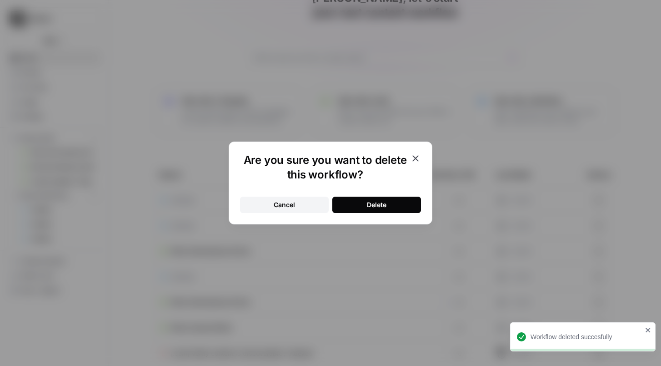
click at [399, 208] on button "Delete" at bounding box center [376, 204] width 89 height 16
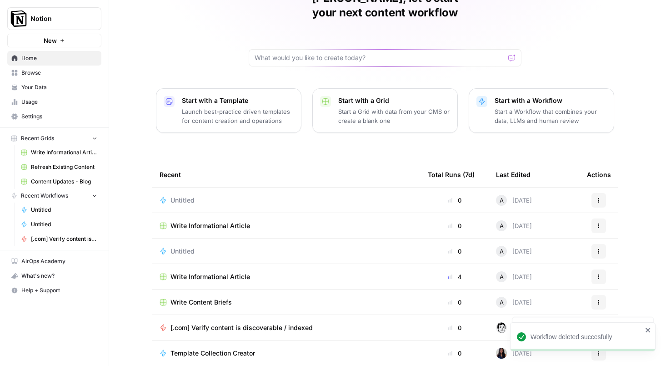
click at [597, 197] on icon "button" at bounding box center [598, 199] width 5 height 5
click at [516, 228] on icon "button" at bounding box center [515, 227] width 6 height 6
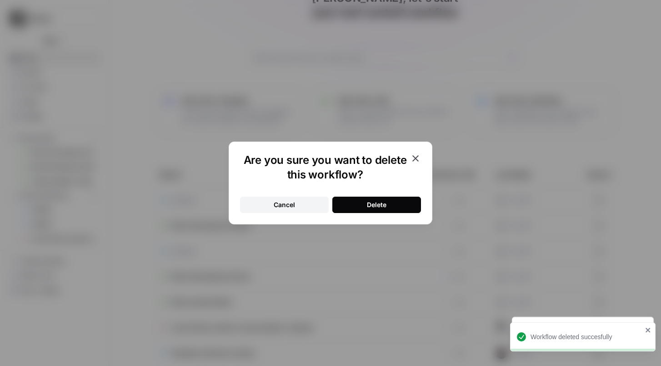
click at [382, 210] on button "Delete" at bounding box center [376, 204] width 89 height 16
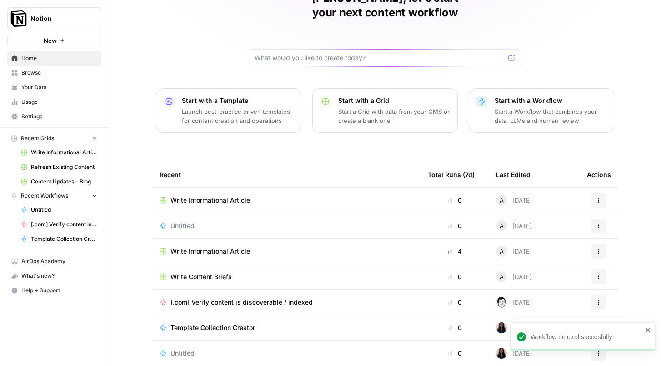
click at [601, 193] on button "Actions" at bounding box center [598, 200] width 15 height 15
click at [555, 230] on span "Delete" at bounding box center [558, 227] width 73 height 9
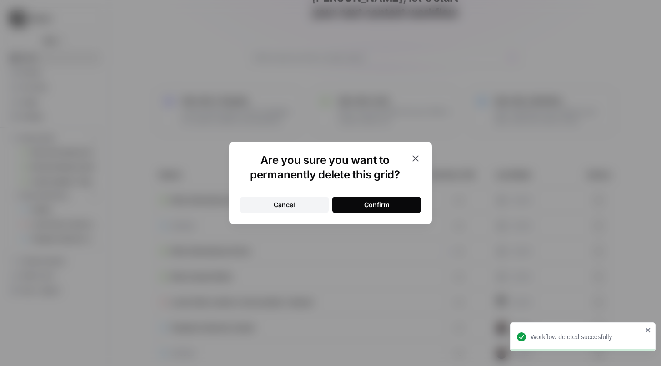
click at [404, 206] on button "Confirm" at bounding box center [376, 204] width 89 height 16
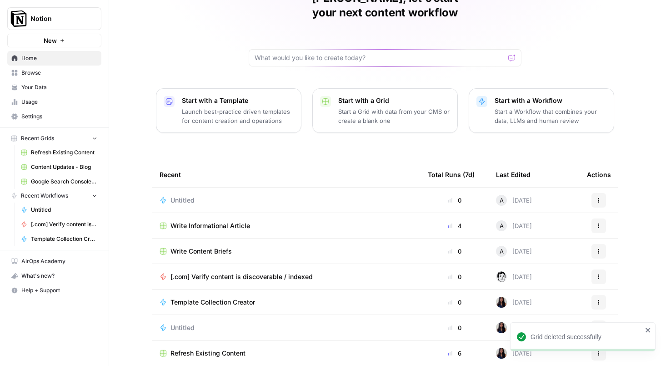
click at [281, 107] on p "Launch best-practice driven templates for content creation and operations" at bounding box center [238, 116] width 112 height 18
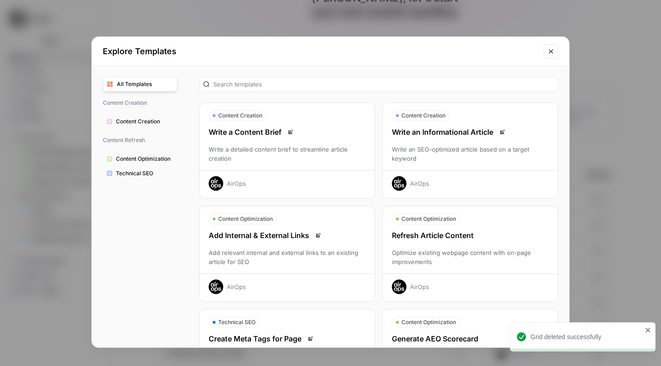
click at [155, 119] on span "Content Creation" at bounding box center [144, 121] width 57 height 8
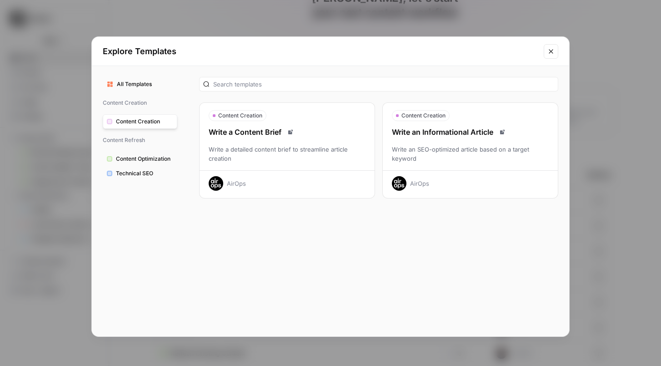
click at [270, 160] on div "Write a detailed content brief to streamline article creation" at bounding box center [287, 154] width 175 height 18
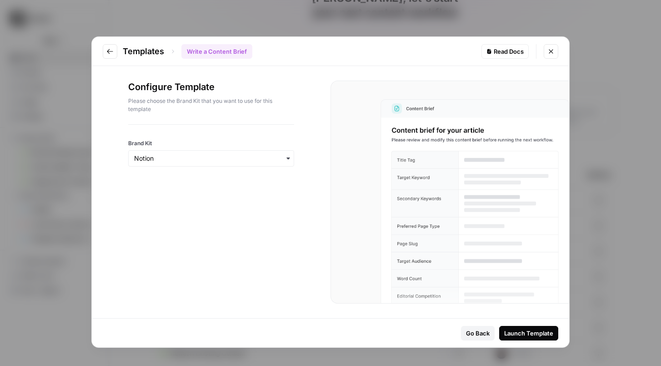
click at [285, 160] on icon "button" at bounding box center [288, 158] width 7 height 7
click at [414, 106] on div at bounding box center [459, 210] width 220 height 222
click at [414, 129] on div at bounding box center [459, 210] width 220 height 222
click at [526, 338] on button "Launch Template" at bounding box center [528, 333] width 59 height 15
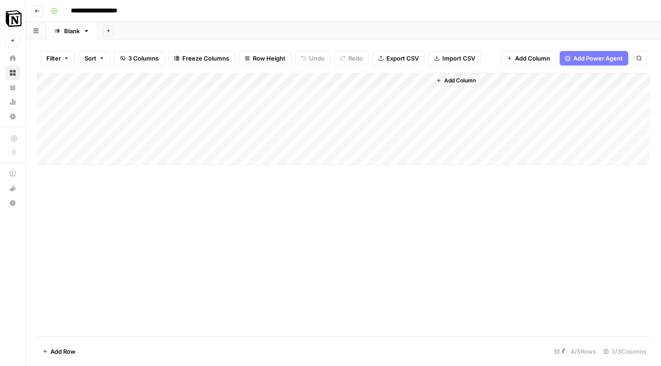
click at [108, 91] on div "Add Column" at bounding box center [343, 119] width 613 height 92
click at [589, 63] on button "Add Power Agent 1" at bounding box center [589, 58] width 77 height 15
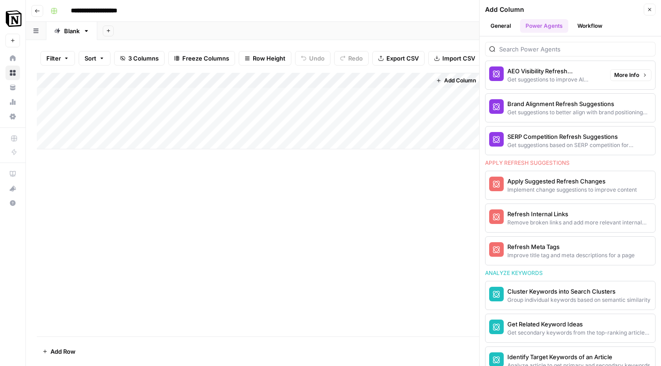
scroll to position [657, 0]
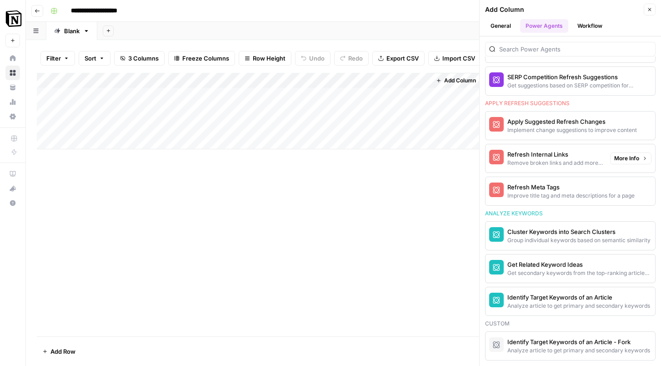
click at [406, 201] on div "Add Column" at bounding box center [343, 204] width 613 height 263
click at [506, 25] on button "General" at bounding box center [500, 26] width 31 height 14
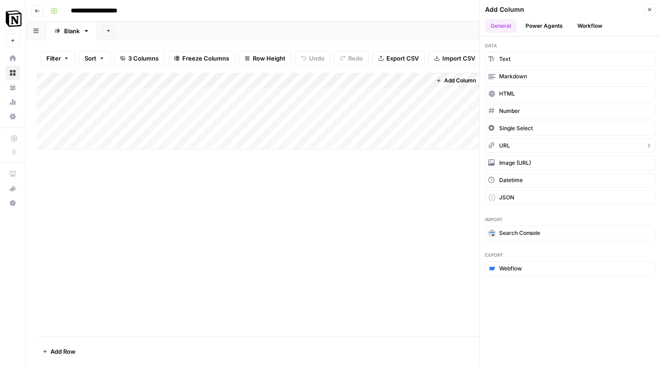
click at [521, 148] on button "URL" at bounding box center [570, 145] width 170 height 15
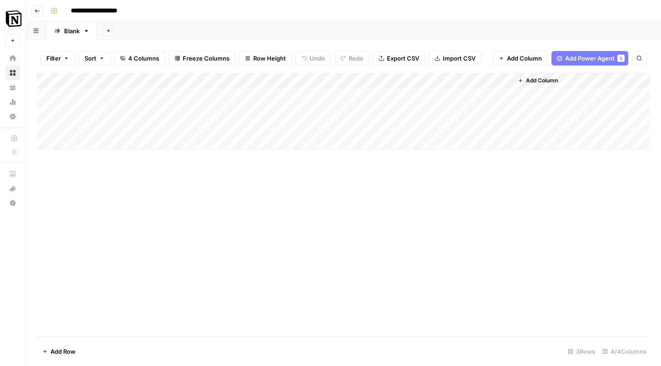
click at [530, 56] on span "Add Column" at bounding box center [524, 58] width 35 height 9
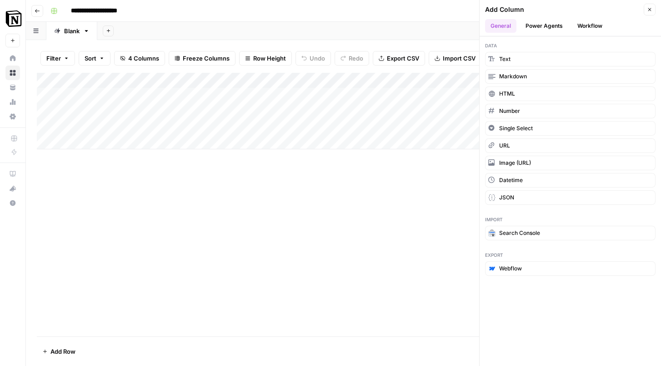
click at [591, 25] on button "Workflow" at bounding box center [590, 26] width 36 height 14
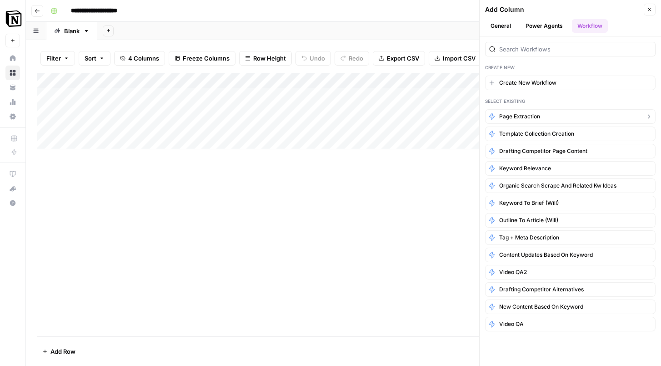
click at [527, 114] on span "Page Extraction" at bounding box center [519, 116] width 41 height 8
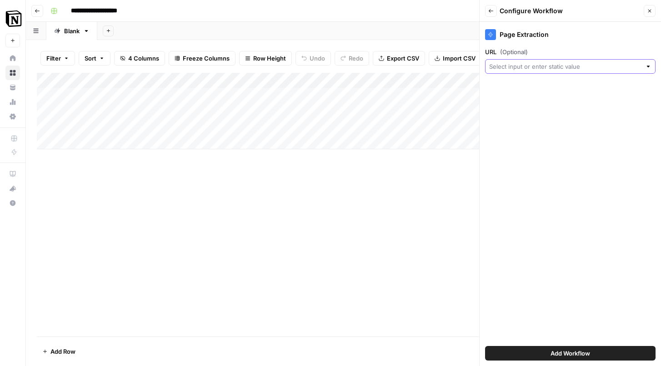
click at [556, 70] on input "URL (Optional)" at bounding box center [565, 66] width 152 height 9
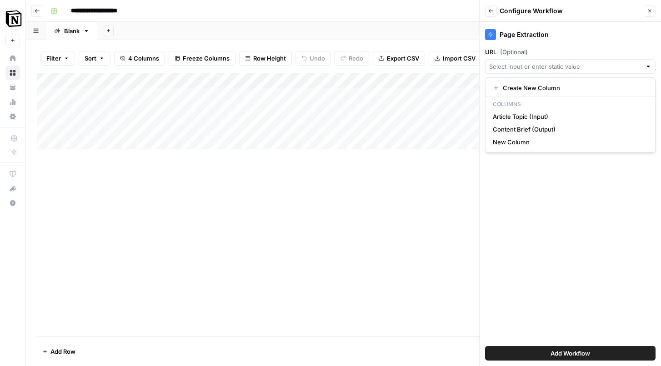
click at [491, 19] on header "Back Configure Workflow Close" at bounding box center [570, 11] width 181 height 22
click at [491, 12] on icon "button" at bounding box center [490, 10] width 5 height 5
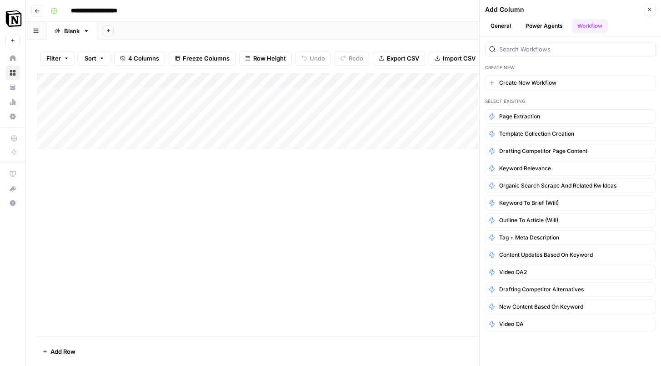
click at [652, 12] on button "Close" at bounding box center [650, 10] width 12 height 12
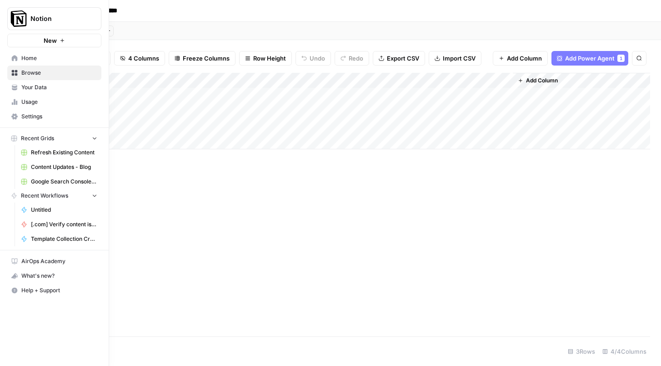
click at [28, 61] on span "Home" at bounding box center [59, 58] width 76 height 8
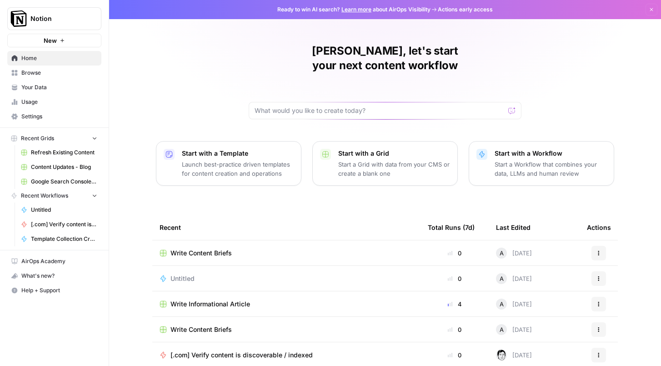
click at [65, 89] on span "Your Data" at bounding box center [59, 87] width 76 height 8
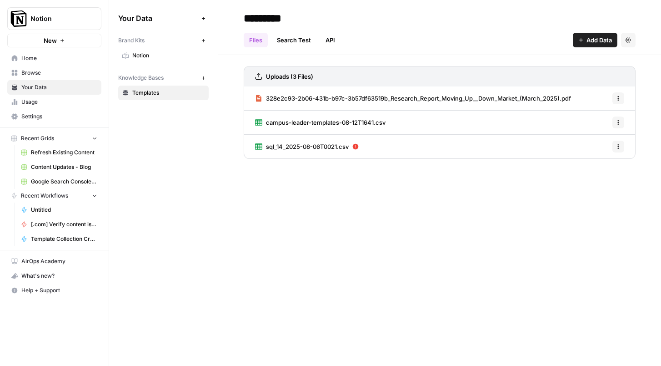
click at [323, 101] on span "328e2c93-2b06-431b-b97c-3b57df63519b_Research_Report_Moving_Up__Down_Market_(Ma…" at bounding box center [418, 98] width 305 height 9
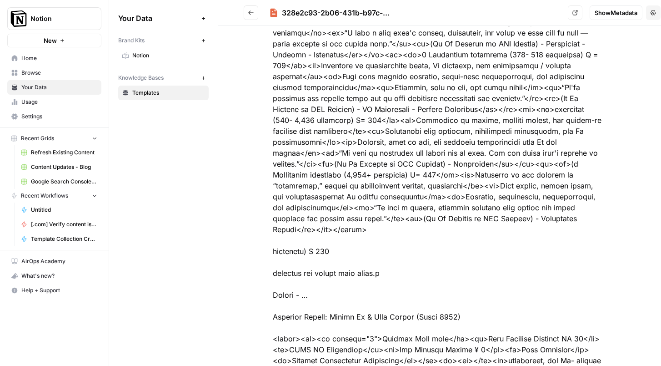
scroll to position [1345, 0]
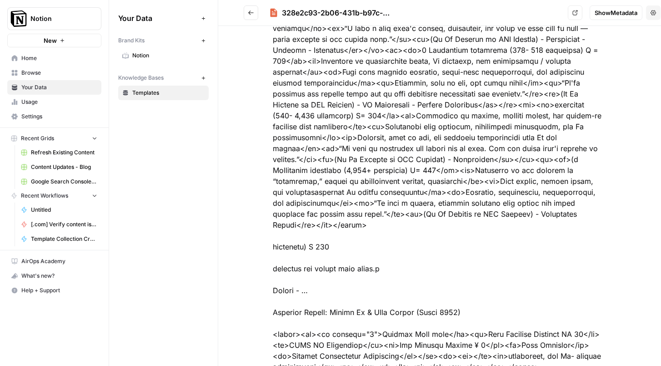
click at [652, 14] on icon "button" at bounding box center [653, 12] width 5 height 5
click at [622, 15] on span "Show Metadata" at bounding box center [616, 12] width 43 height 9
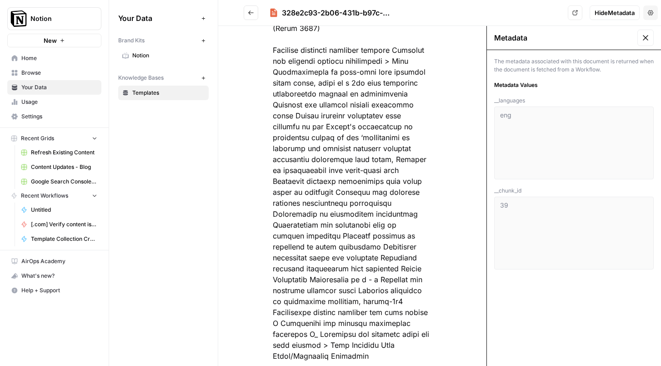
click at [649, 42] on button at bounding box center [645, 38] width 16 height 16
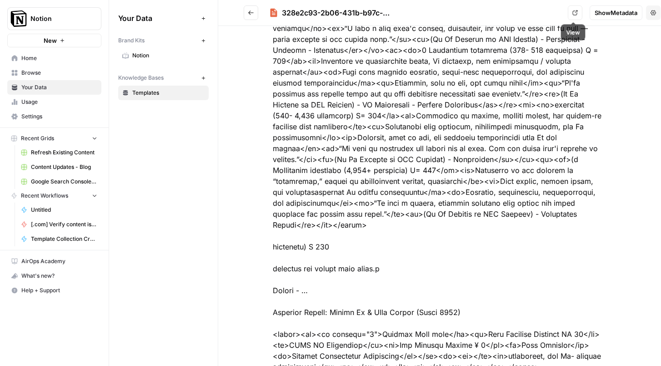
click at [577, 14] on link "View" at bounding box center [575, 12] width 15 height 15
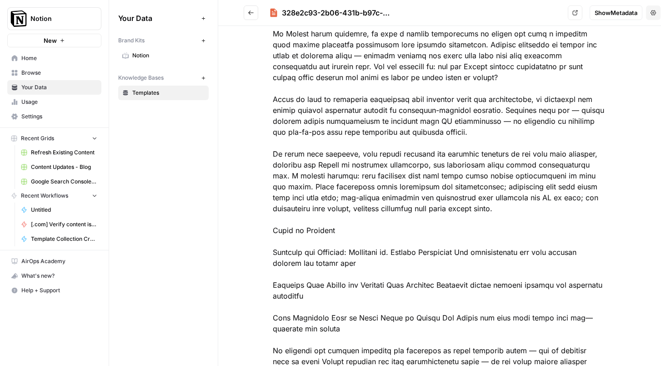
scroll to position [214, 0]
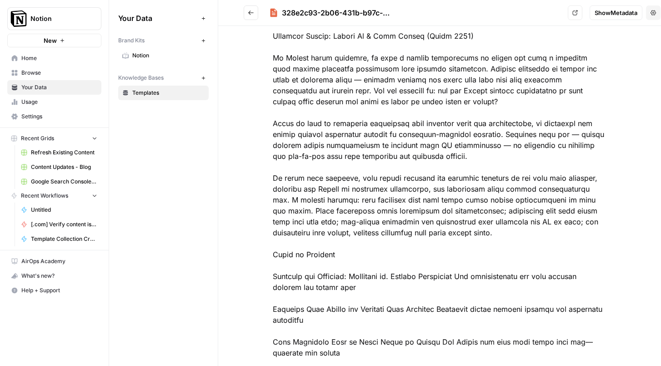
click at [59, 72] on span "Browse" at bounding box center [59, 73] width 76 height 8
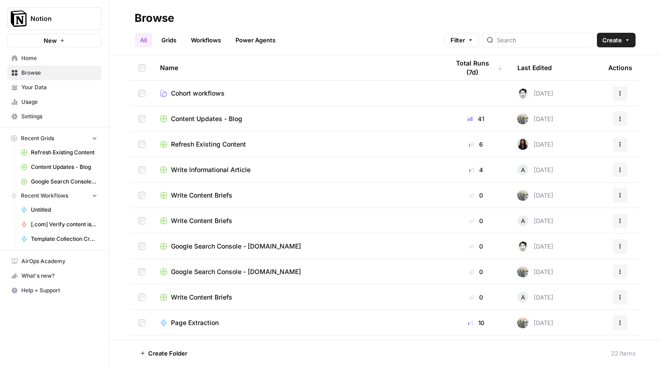
click at [48, 52] on link "Home" at bounding box center [54, 58] width 94 height 15
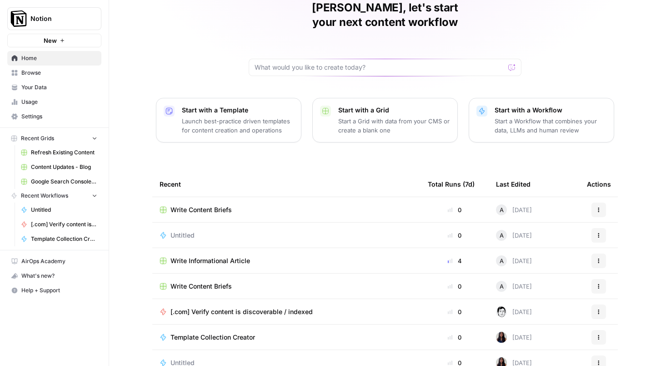
scroll to position [53, 0]
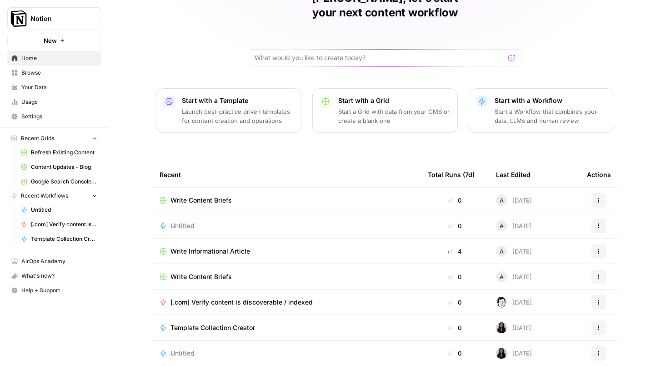
click at [78, 34] on button "New" at bounding box center [54, 41] width 94 height 14
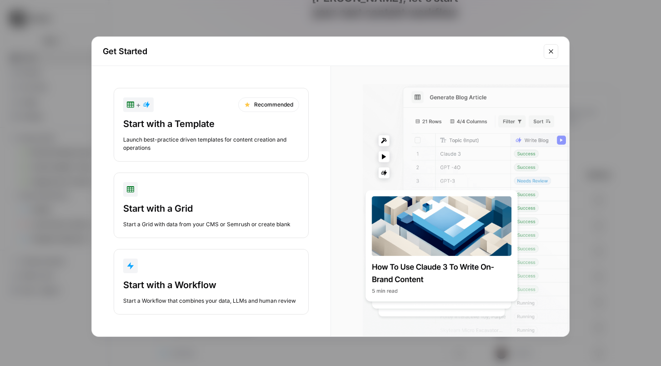
click at [552, 51] on icon "Close modal" at bounding box center [550, 51] width 7 height 7
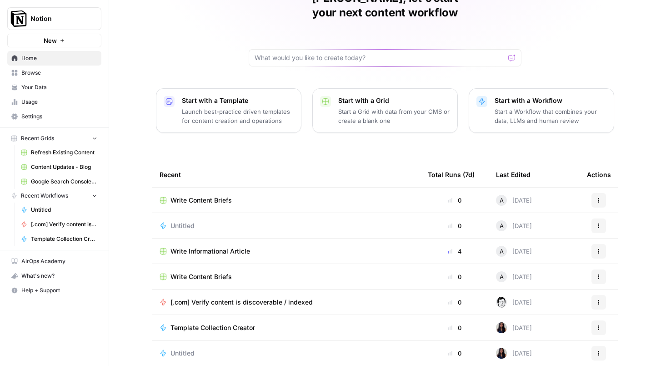
click at [42, 260] on span "AirOps Academy" at bounding box center [59, 261] width 76 height 8
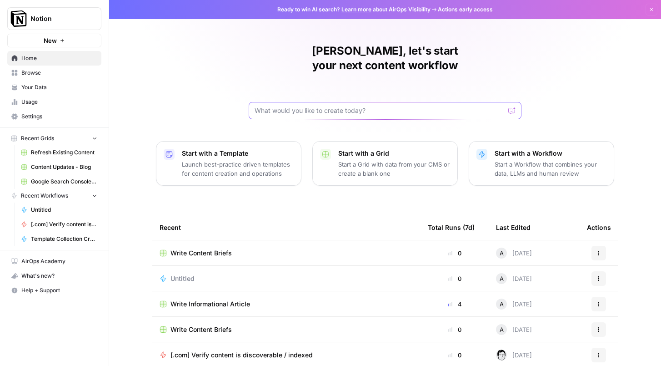
click at [311, 106] on input "text" at bounding box center [380, 110] width 250 height 9
type input "Turn original research into a blog post"
click button "Send" at bounding box center [512, 111] width 12 height 12
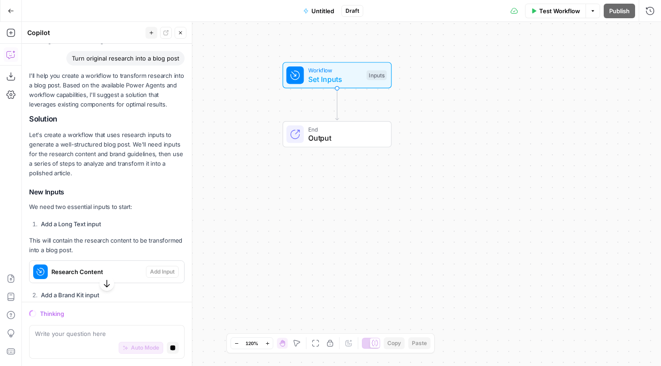
scroll to position [73, 0]
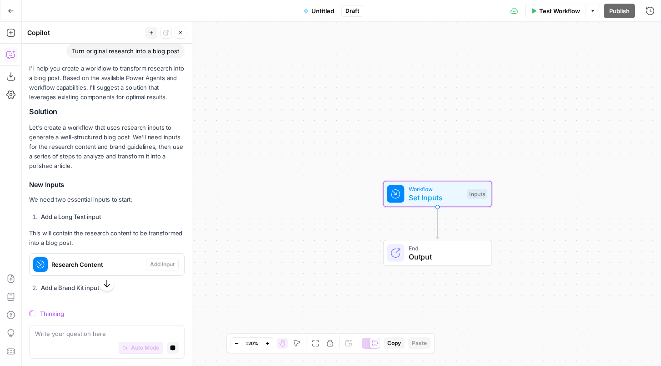
click at [60, 267] on span "Research Content" at bounding box center [96, 264] width 91 height 9
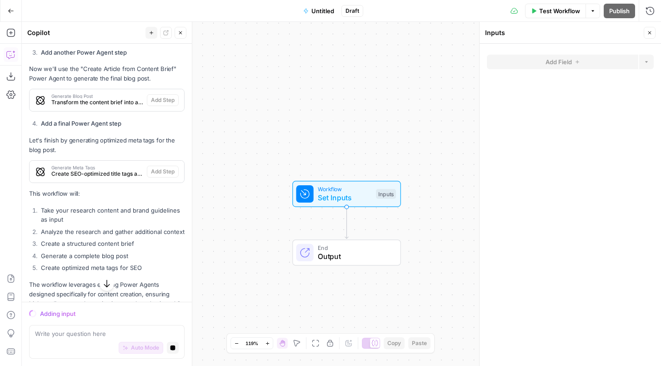
scroll to position [672, 0]
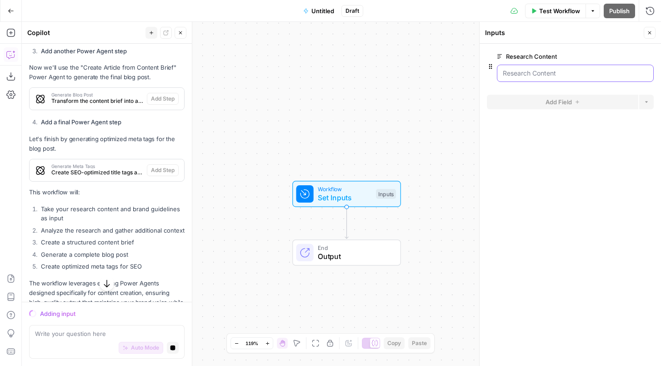
click at [541, 75] on Content "Research Content" at bounding box center [575, 73] width 145 height 9
click at [567, 73] on Content "Research Content" at bounding box center [575, 73] width 145 height 9
click at [549, 71] on Content "Research Content" at bounding box center [575, 73] width 145 height 9
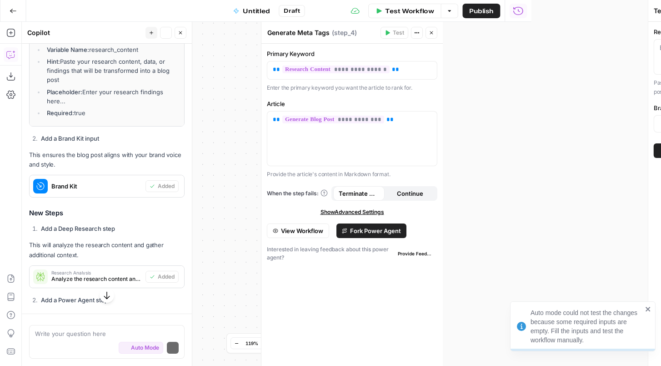
scroll to position [381, 0]
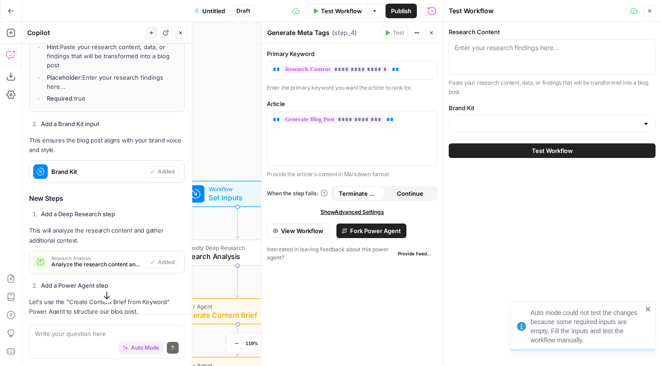
click at [644, 122] on div at bounding box center [645, 123] width 7 height 9
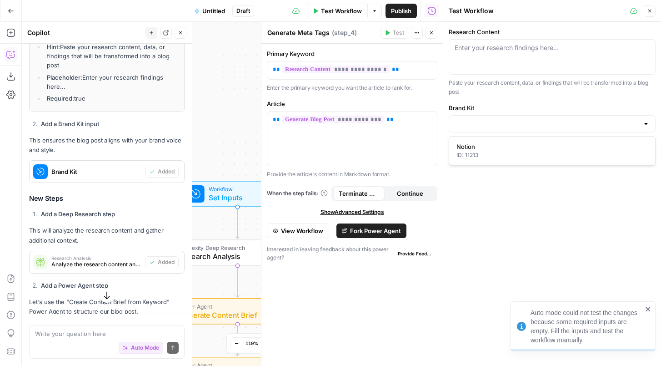
click at [648, 122] on div at bounding box center [645, 123] width 7 height 9
click at [570, 205] on div "Research Content Enter your research findings here... Paste your research conte…" at bounding box center [552, 194] width 218 height 344
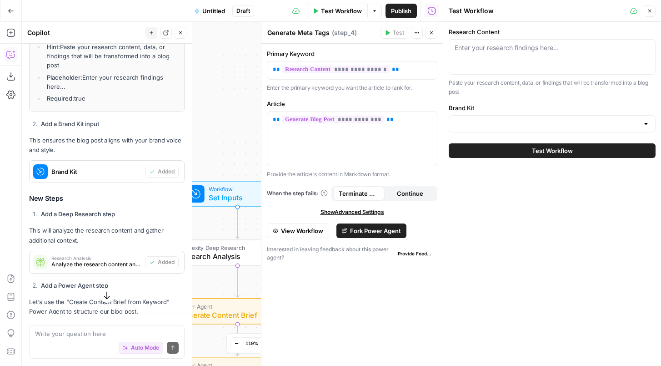
click at [513, 63] on div "Enter your research findings here..." at bounding box center [552, 56] width 207 height 35
paste textarea "### Executive Summary --- As Notion moves upmarket, we have a unique opportunit…"
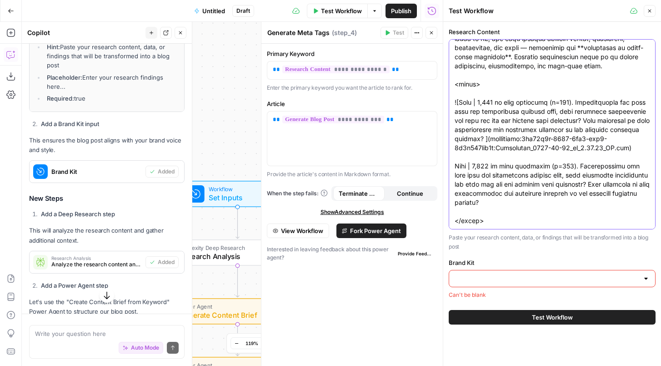
type textarea "### Executive Summary --- As Notion moves upmarket, we have a unique opportunit…"
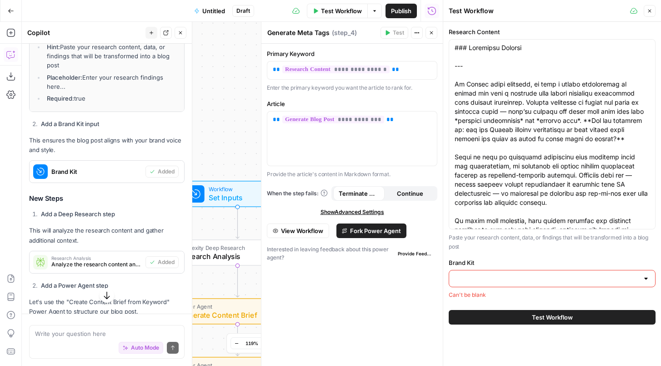
click at [520, 285] on div at bounding box center [552, 278] width 207 height 17
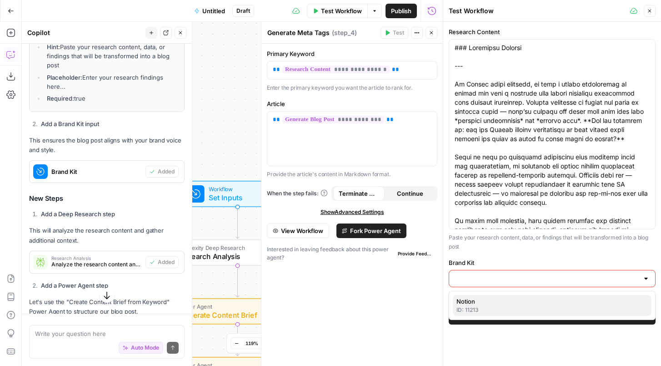
click at [494, 308] on div "ID: 11213" at bounding box center [551, 310] width 191 height 8
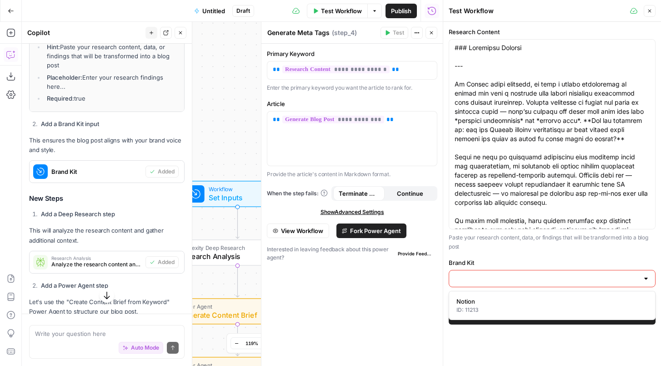
type input "Notion"
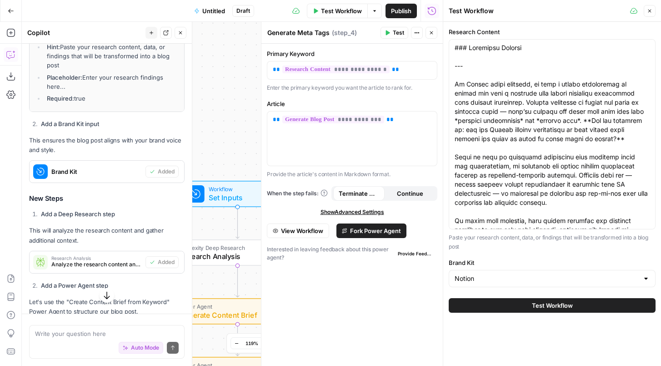
click at [508, 306] on button "Test Workflow" at bounding box center [552, 305] width 207 height 15
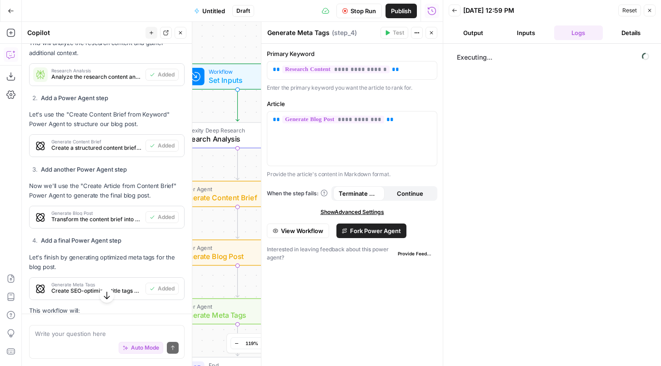
scroll to position [712, 0]
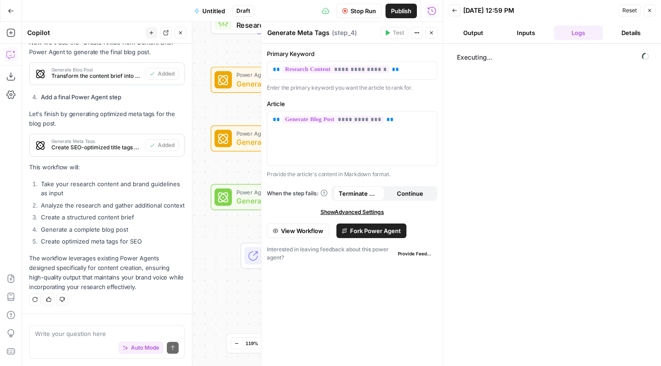
click at [180, 34] on icon "button" at bounding box center [180, 32] width 5 height 5
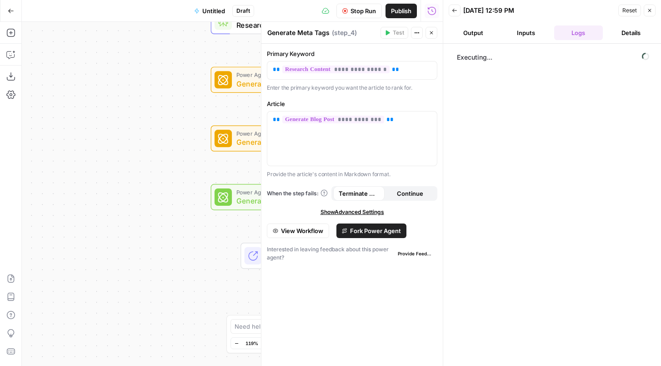
click at [431, 29] on button "Close" at bounding box center [432, 33] width 12 height 12
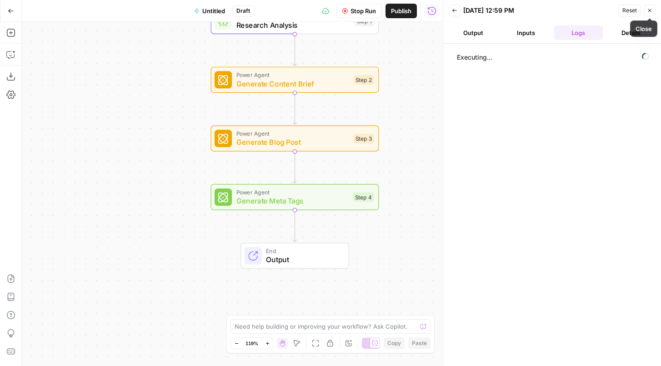
click at [653, 10] on button "Close" at bounding box center [650, 11] width 12 height 12
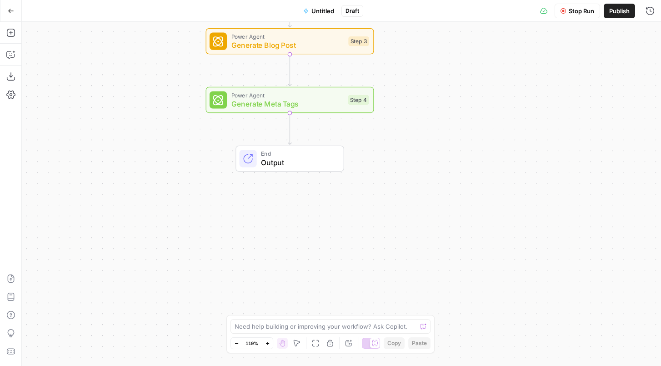
click at [321, 168] on div "End Output" at bounding box center [290, 158] width 109 height 26
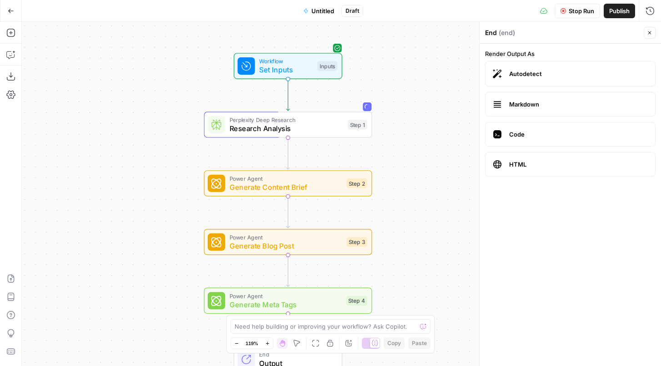
click at [566, 82] on label "Autodetect" at bounding box center [570, 73] width 170 height 25
click at [573, 15] on button "Stop Run" at bounding box center [577, 11] width 45 height 15
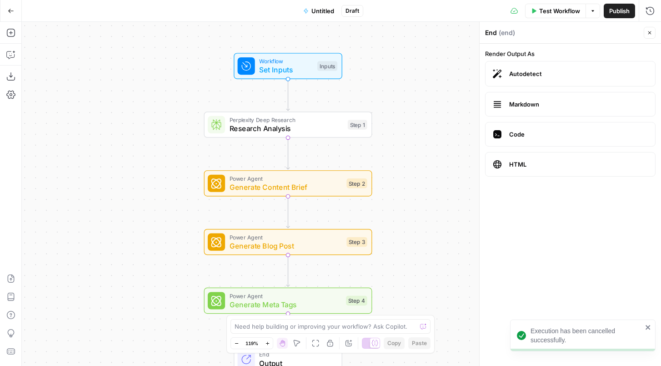
click at [647, 326] on icon "close" at bounding box center [648, 327] width 5 height 5
click at [5, 14] on button "Go Back" at bounding box center [11, 11] width 16 height 16
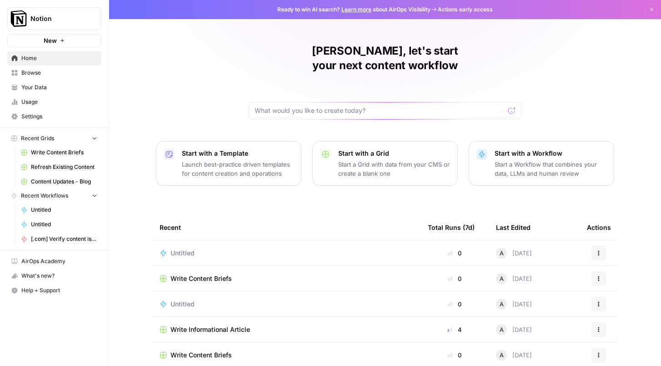
click at [596, 246] on button "Actions" at bounding box center [598, 253] width 15 height 15
click at [532, 282] on span "Delete" at bounding box center [558, 280] width 73 height 9
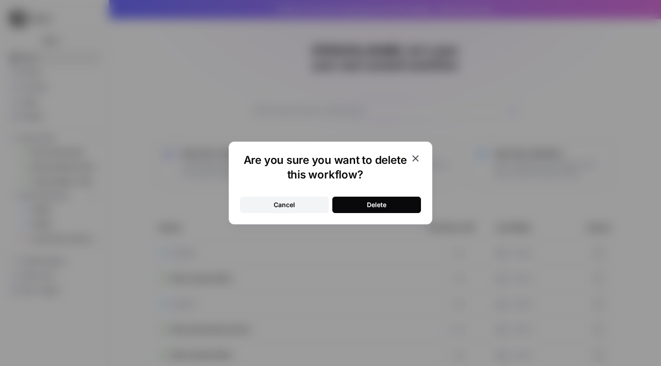
click at [407, 200] on button "Delete" at bounding box center [376, 204] width 89 height 16
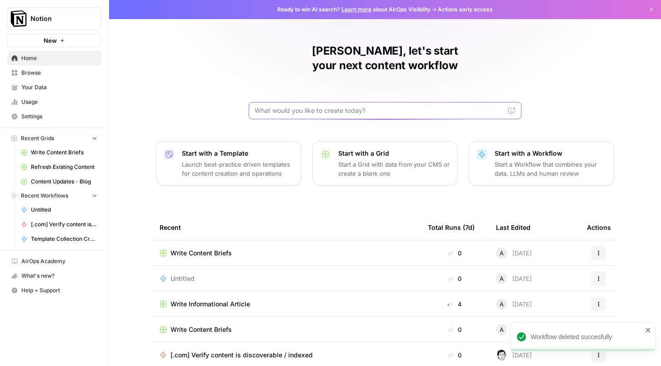
click at [328, 106] on input "text" at bounding box center [380, 110] width 250 height 9
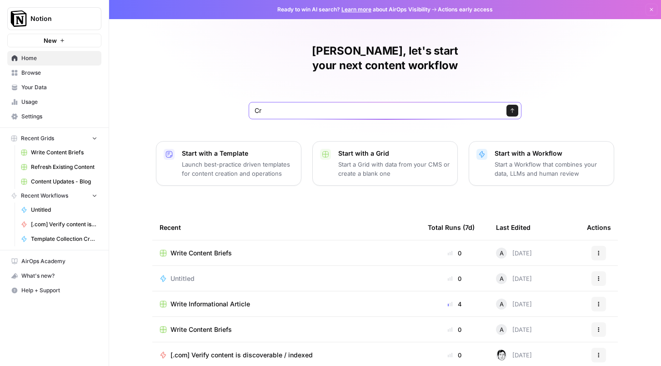
type input "C"
type input "Use original research to write a blog post about Notion's project management ca…"
click at [512, 108] on icon "submit" at bounding box center [512, 110] width 5 height 5
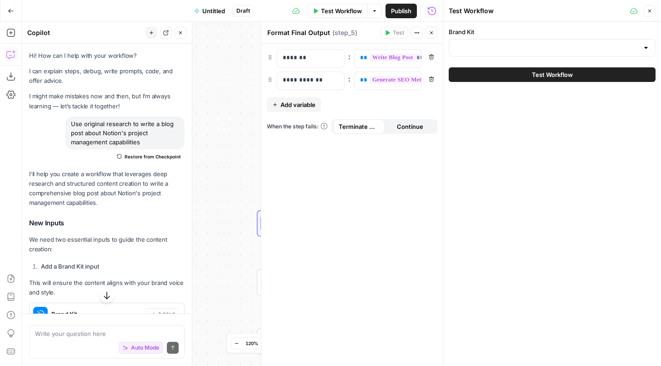
click at [363, 124] on span "Terminate Workflow" at bounding box center [359, 126] width 40 height 9
click at [652, 13] on button "Close" at bounding box center [650, 11] width 12 height 12
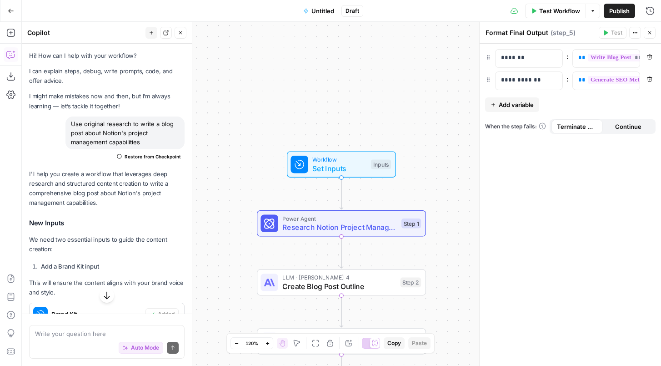
click at [572, 125] on span "Terminate Workflow" at bounding box center [577, 126] width 40 height 9
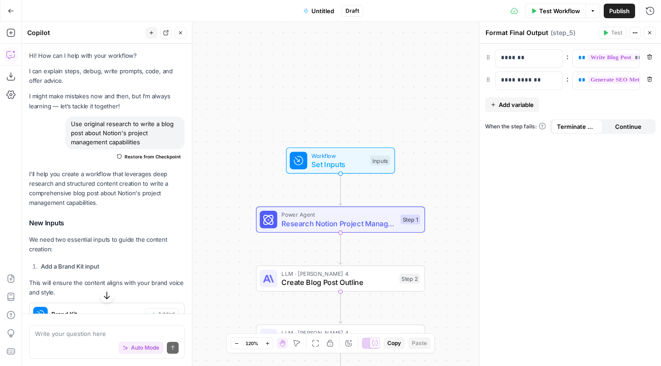
click at [650, 35] on icon "button" at bounding box center [649, 32] width 5 height 5
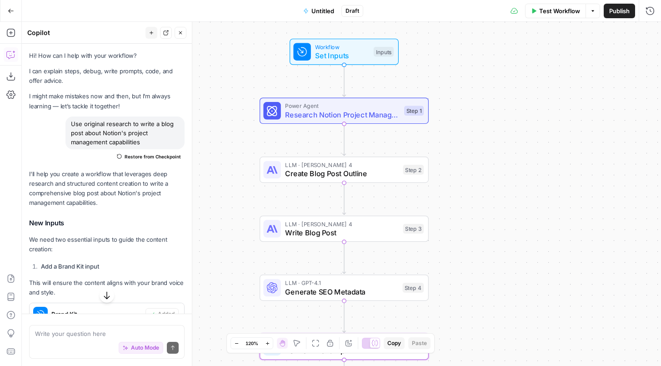
click at [3, 8] on button "Go Back" at bounding box center [11, 11] width 16 height 16
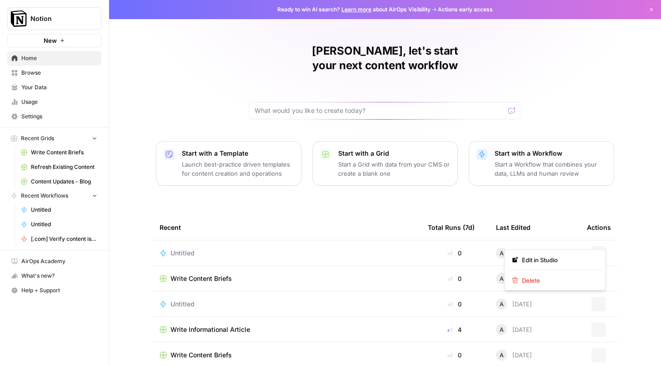
click at [597, 246] on button "Actions" at bounding box center [598, 253] width 15 height 15
click at [546, 279] on span "Delete" at bounding box center [558, 280] width 73 height 9
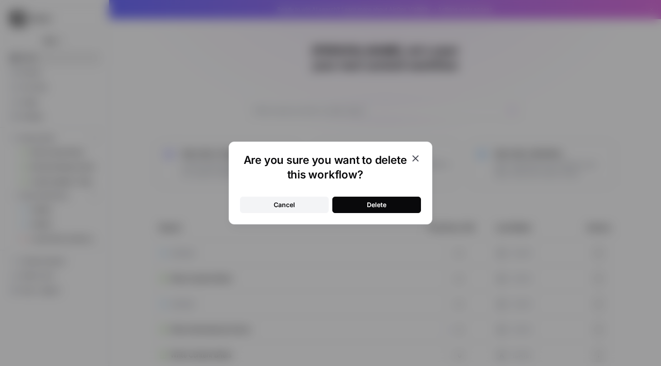
click at [371, 196] on div "Cancel Delete" at bounding box center [330, 198] width 181 height 27
click at [370, 203] on div "Delete" at bounding box center [377, 204] width 20 height 9
